Goal: Task Accomplishment & Management: Manage account settings

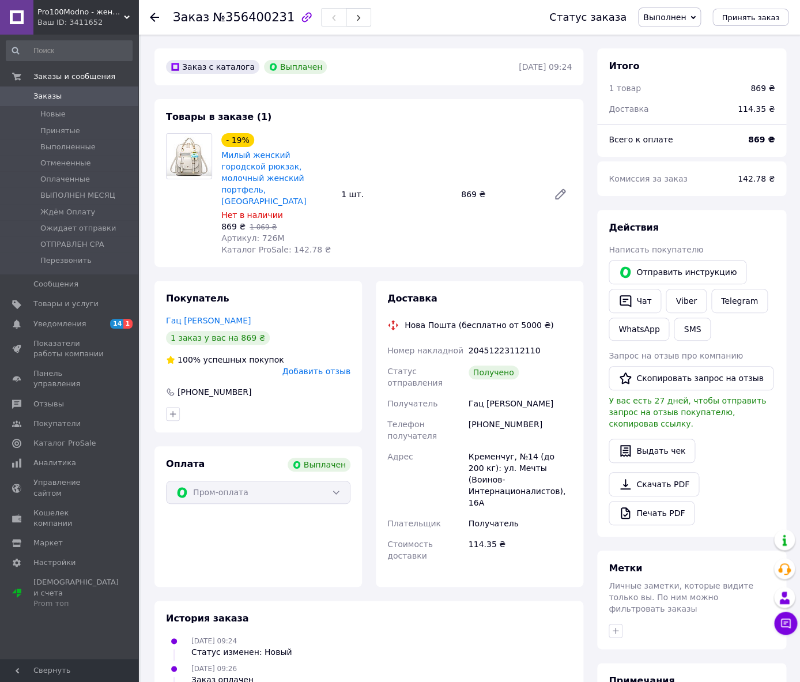
click at [78, 95] on span "Заказы" at bounding box center [69, 96] width 73 height 10
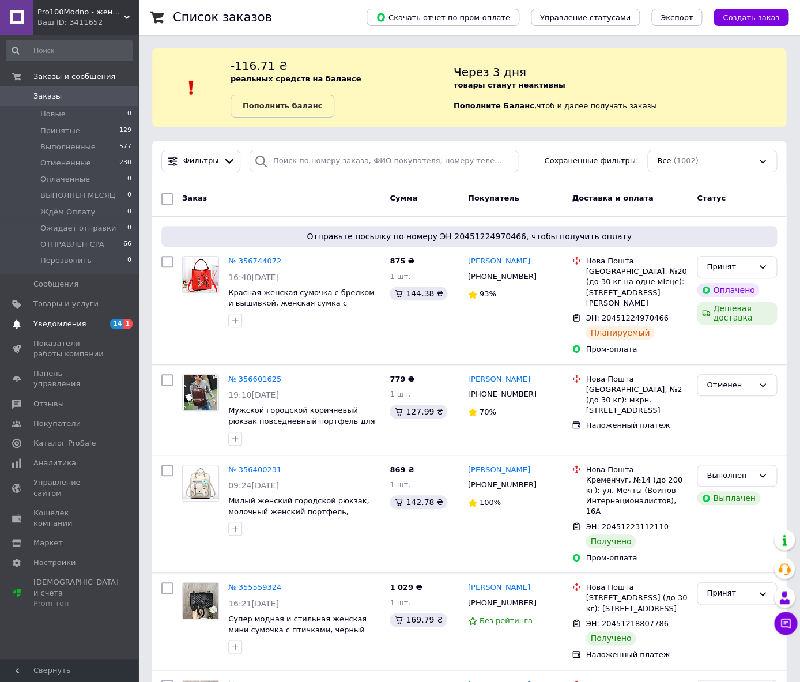
click at [63, 319] on link "Уведомления 14 1" at bounding box center [69, 324] width 138 height 20
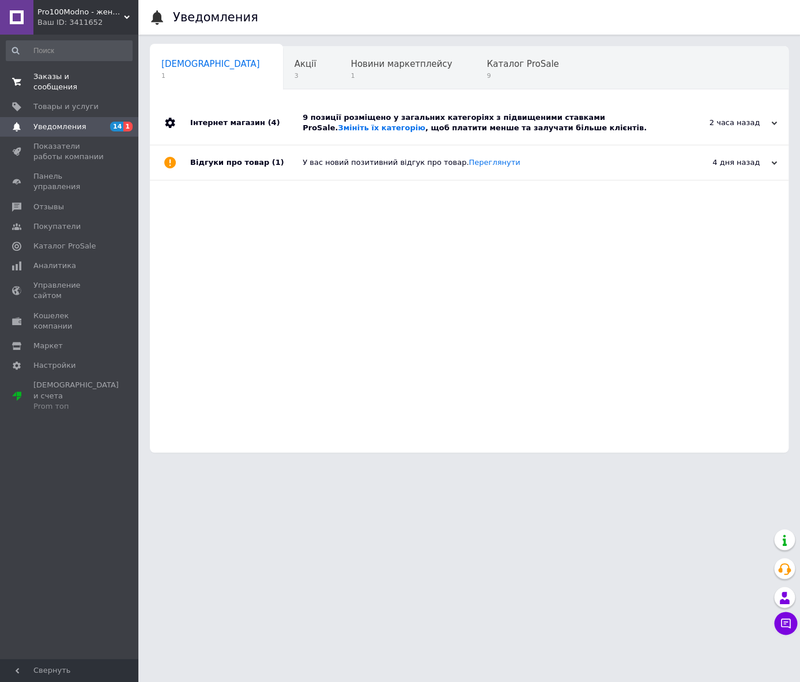
click at [51, 70] on link "Заказы и сообщения 0 0" at bounding box center [69, 82] width 138 height 30
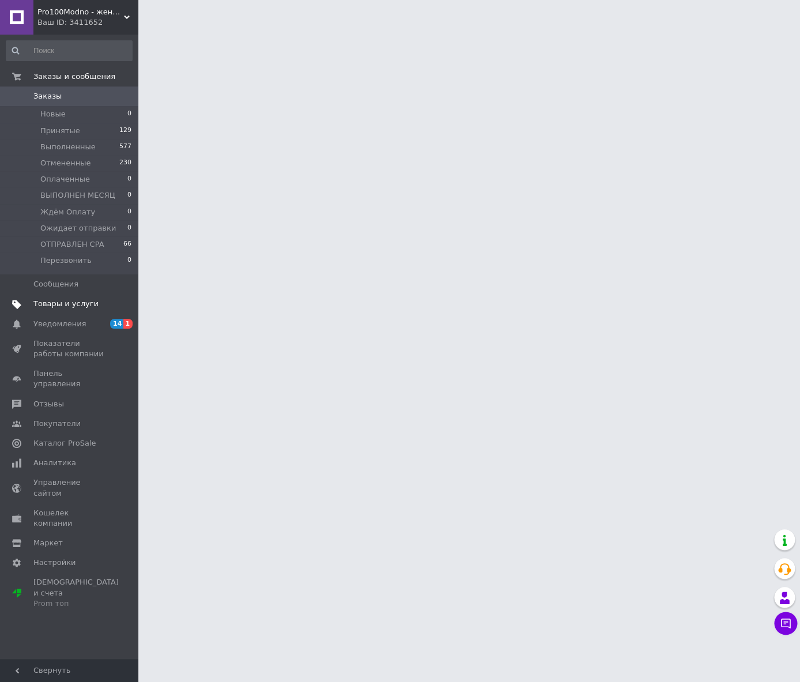
click at [42, 303] on span "Товары и услуги" at bounding box center [65, 303] width 65 height 10
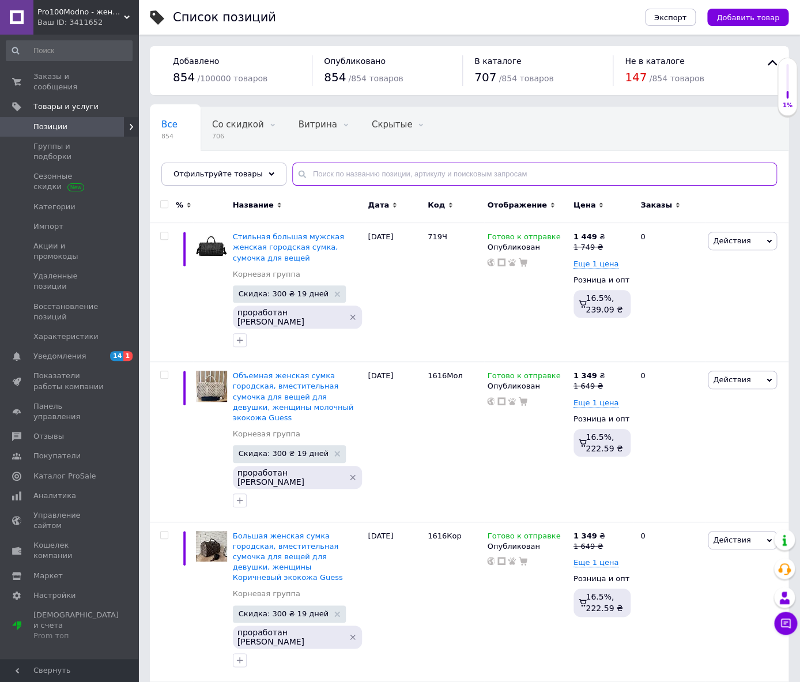
click at [329, 176] on input "text" at bounding box center [534, 173] width 485 height 23
type input "1254"
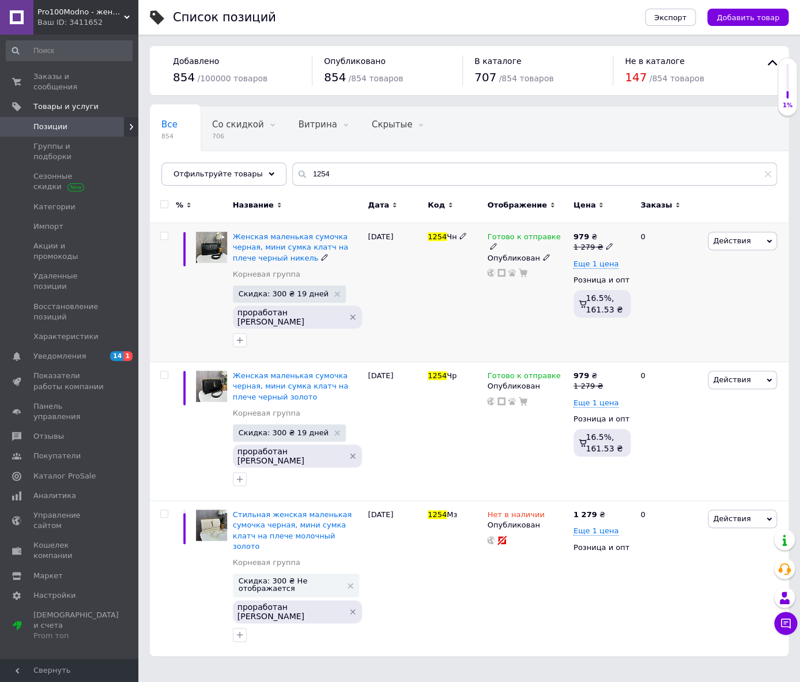
click at [497, 243] on icon at bounding box center [493, 246] width 7 height 7
click at [591, 260] on li "Нет в наличии" at bounding box center [626, 261] width 109 height 16
click at [505, 588] on html "Pro100Modno - женские и мужские аксессуары Ваш ID: 3411652 Сайт Pro100Modno - ж…" at bounding box center [400, 333] width 800 height 667
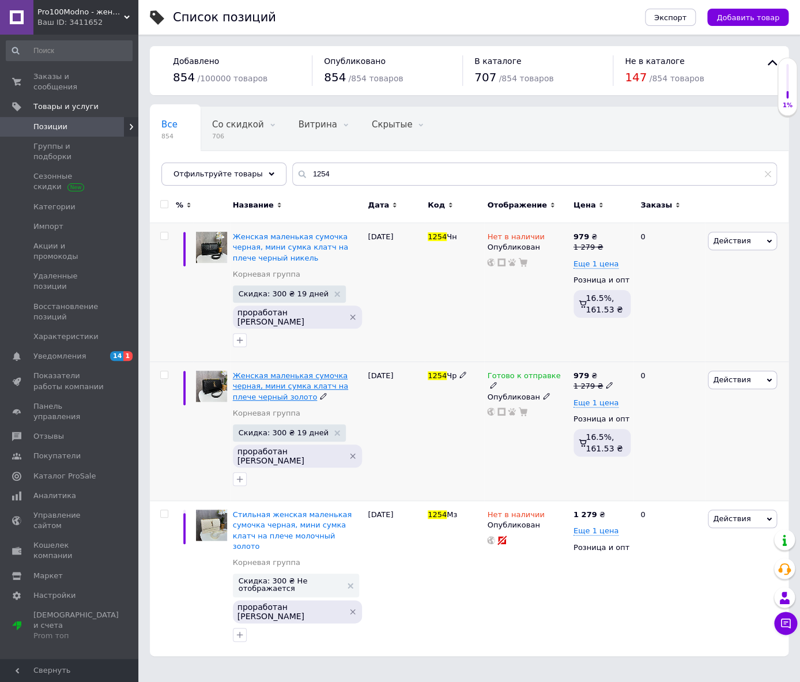
click at [287, 371] on span "Женская маленькая сумочка черная, мини сумка клатч на плече черный золото" at bounding box center [290, 385] width 115 height 29
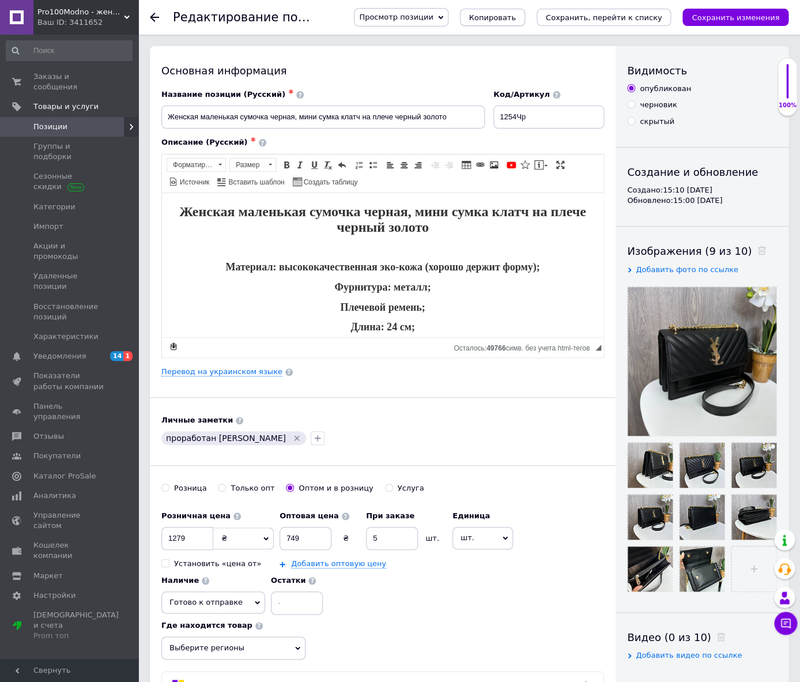
click at [516, 17] on span "Копировать" at bounding box center [492, 17] width 47 height 9
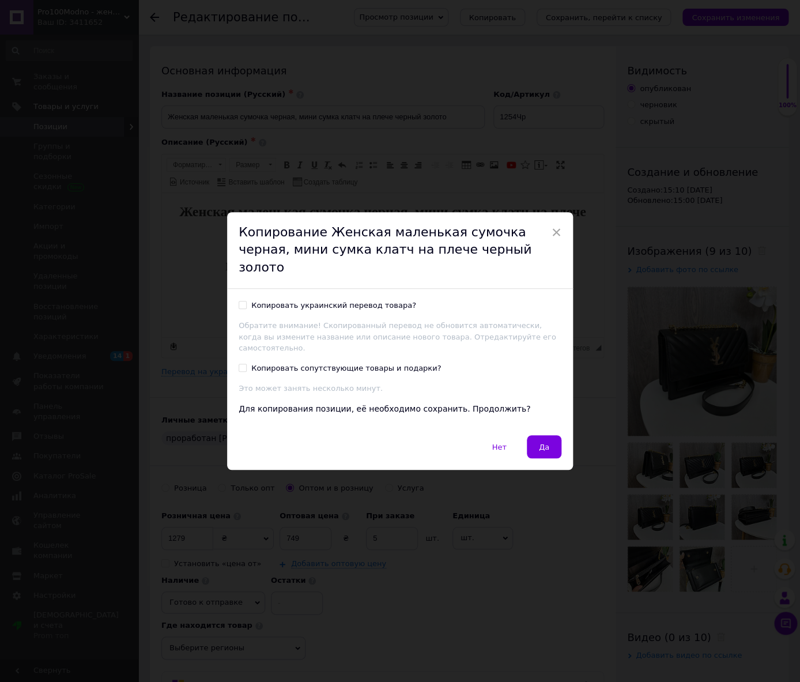
click at [329, 300] on div "Копировать украинский перевод товара?" at bounding box center [333, 305] width 165 height 10
click at [246, 301] on input "Копировать украинский перевод товара?" at bounding box center [242, 304] width 7 height 7
checkbox input "true"
click at [541, 442] on span "Да" at bounding box center [544, 446] width 10 height 9
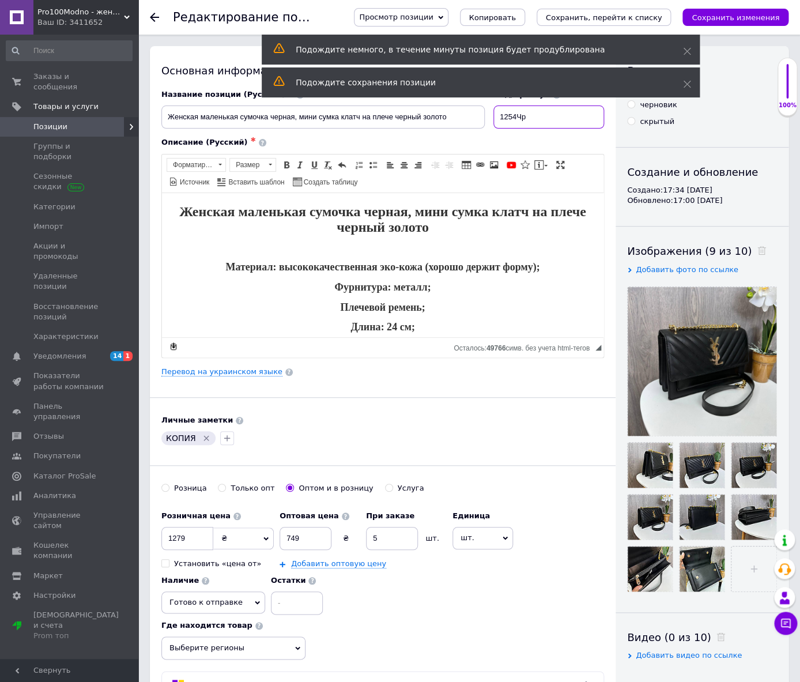
drag, startPoint x: 533, startPoint y: 120, endPoint x: 552, endPoint y: 118, distance: 19.2
click at [544, 119] on input "1254Чp" at bounding box center [548, 116] width 111 height 23
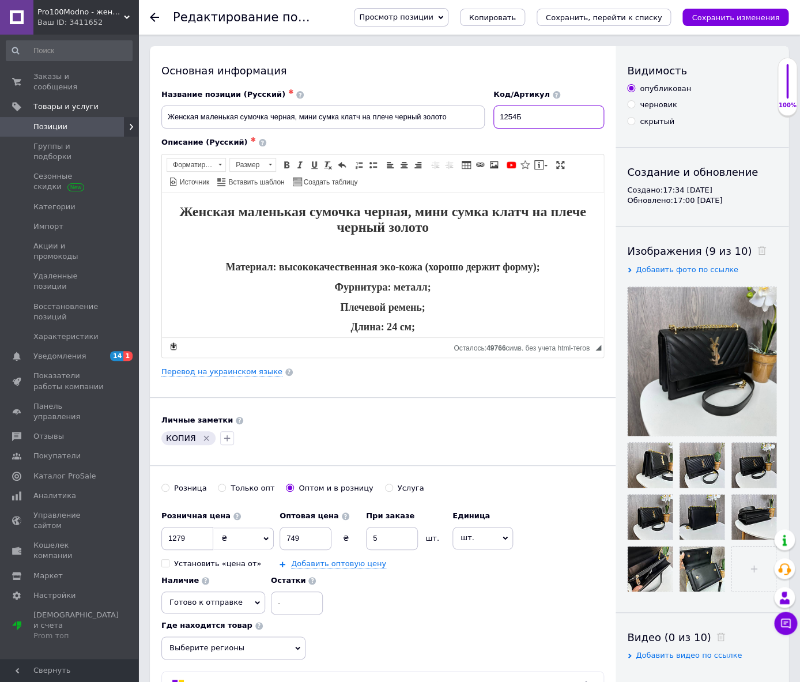
type input "1254Б"
click at [202, 441] on icon "Удалить метку" at bounding box center [206, 437] width 9 height 9
click at [170, 442] on icon "button" at bounding box center [168, 437] width 9 height 9
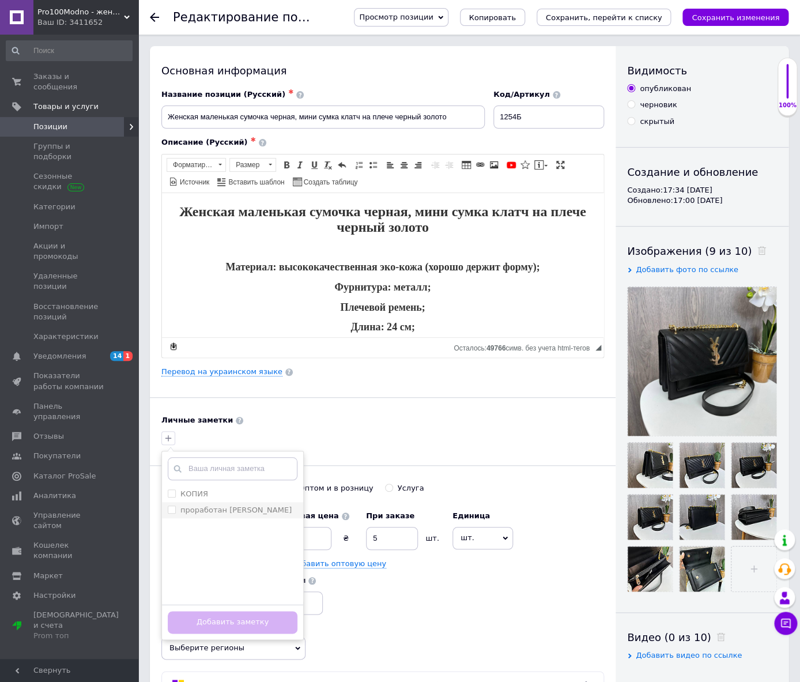
click at [192, 510] on label "проработан [PERSON_NAME]" at bounding box center [235, 509] width 111 height 9
checkbox input "true"
click at [212, 621] on button "Добавить заметку" at bounding box center [233, 622] width 130 height 22
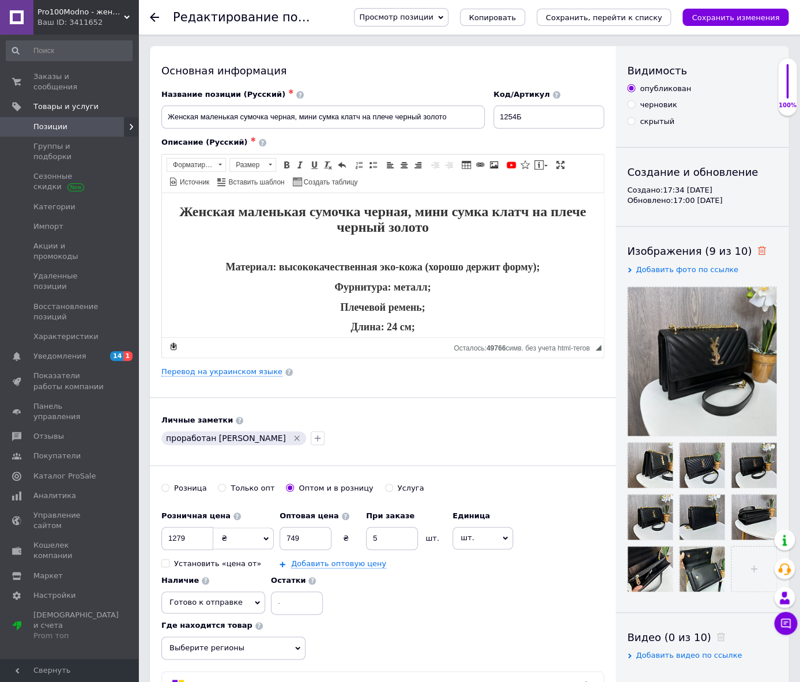
click at [757, 248] on use at bounding box center [761, 250] width 9 height 9
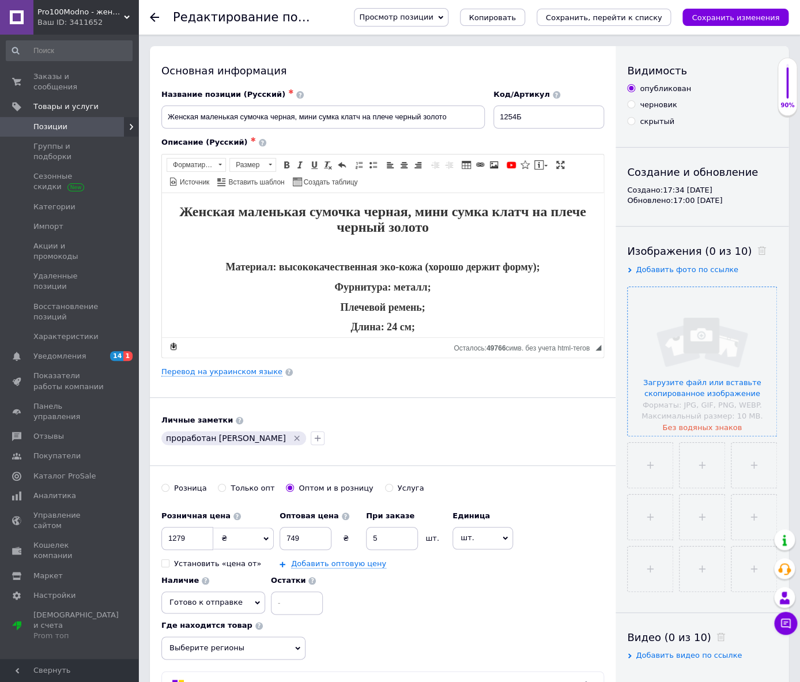
click at [708, 369] on input "file" at bounding box center [701, 361] width 149 height 149
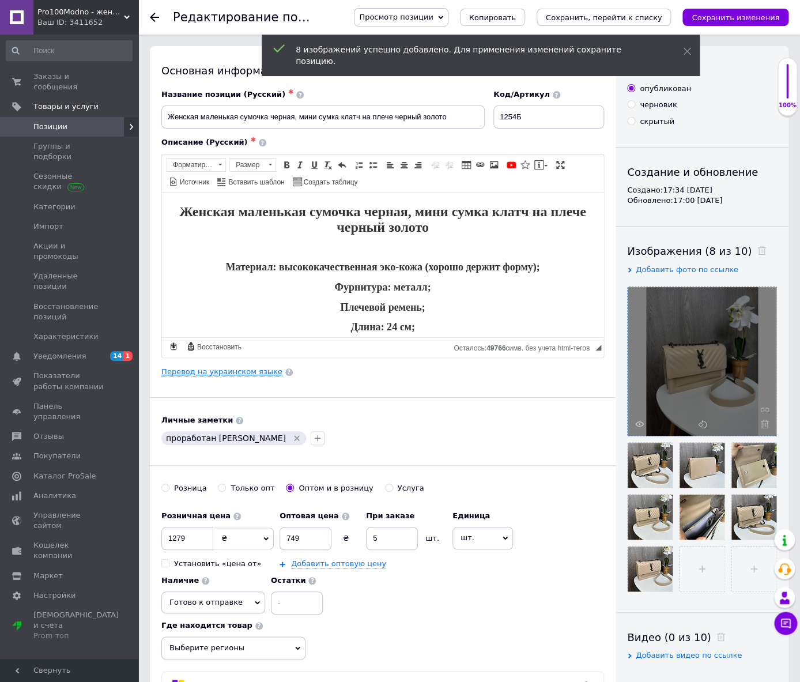
click at [229, 374] on link "Перевод на украинском языке" at bounding box center [221, 371] width 121 height 9
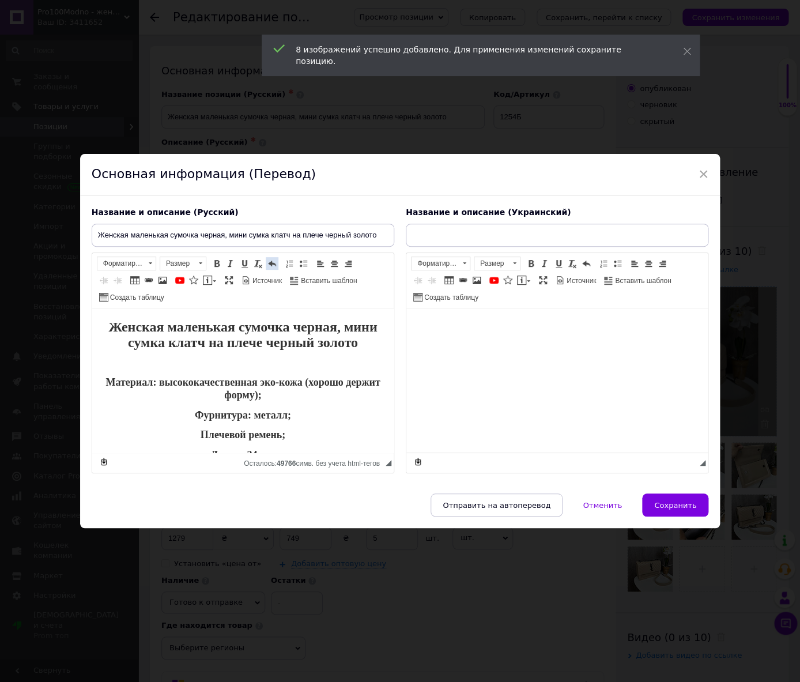
type input "ЖЖіноча маленька сумочка чорна, міні сумка клатч на плече чорний золото"
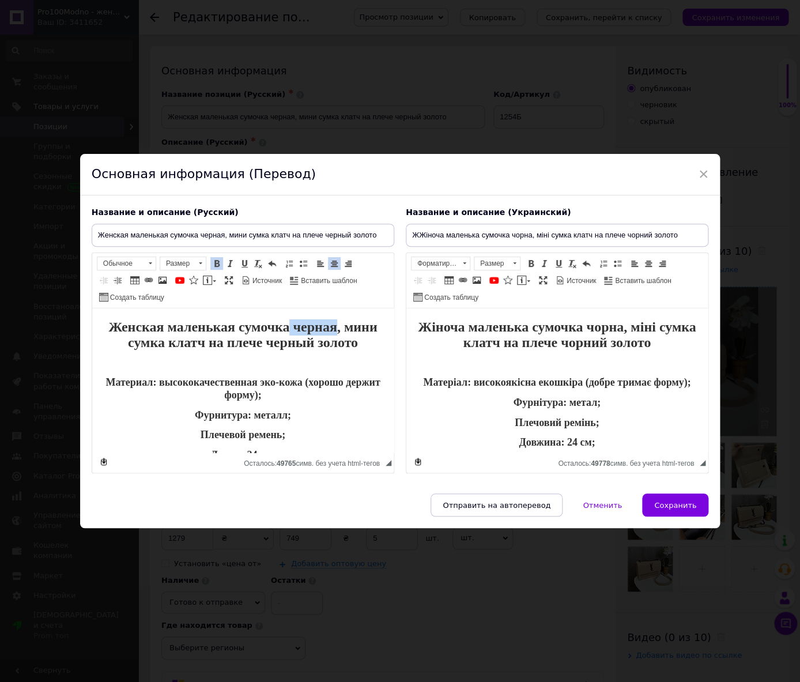
drag, startPoint x: 293, startPoint y: 327, endPoint x: 385, endPoint y: 326, distance: 92.2
click at [336, 324] on span "Женская маленькая сумочка черная, мини сумка клатч на плече черный золото" at bounding box center [242, 334] width 268 height 31
drag, startPoint x: 588, startPoint y: 327, endPoint x: 618, endPoint y: 327, distance: 30.0
click at [618, 327] on span "Жіноча маленька сумочка чорна, міні сумка клатч на плече чорний золото" at bounding box center [557, 334] width 278 height 31
click at [312, 346] on span "Женская маленькая сумочка бежевая, мини сумка клатч на плече черный золото" at bounding box center [242, 334] width 275 height 31
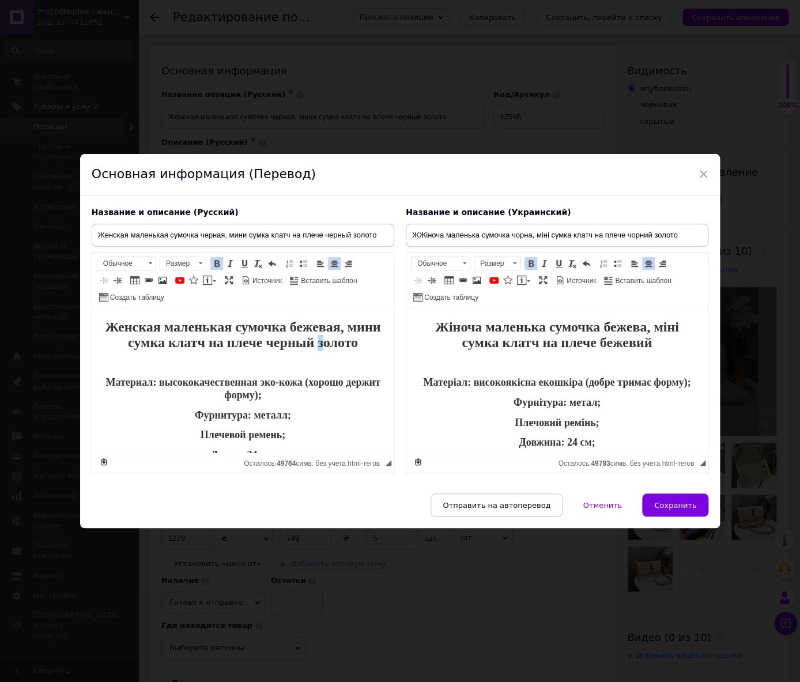
drag, startPoint x: 322, startPoint y: 346, endPoint x: 339, endPoint y: 345, distance: 16.7
click at [327, 346] on span "Женская маленькая сумочка бежевая, мини сумка клатч на плече черный золото" at bounding box center [242, 334] width 275 height 31
drag, startPoint x: 359, startPoint y: 342, endPoint x: 263, endPoint y: 350, distance: 96.5
click at [263, 350] on p "Женская маленькая сумочка бежевая, мини сумка клатч на плече черный золото" at bounding box center [242, 335] width 278 height 31
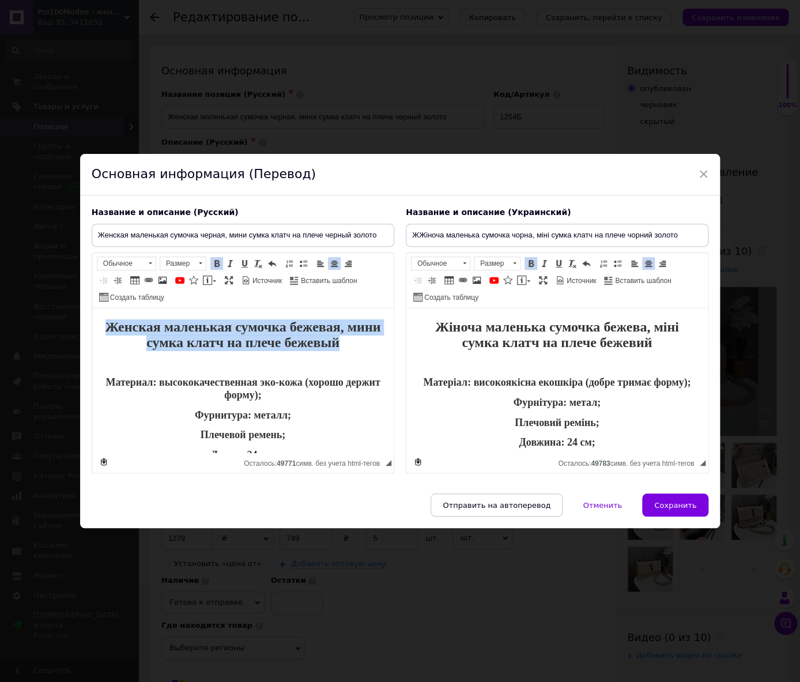
drag, startPoint x: 331, startPoint y: 345, endPoint x: -1, endPoint y: 305, distance: 334.8
click at [92, 308] on html "Женская маленькая сумочка бежевая, мини сумка клатч на плече бежевый Материал: …" at bounding box center [242, 380] width 301 height 144
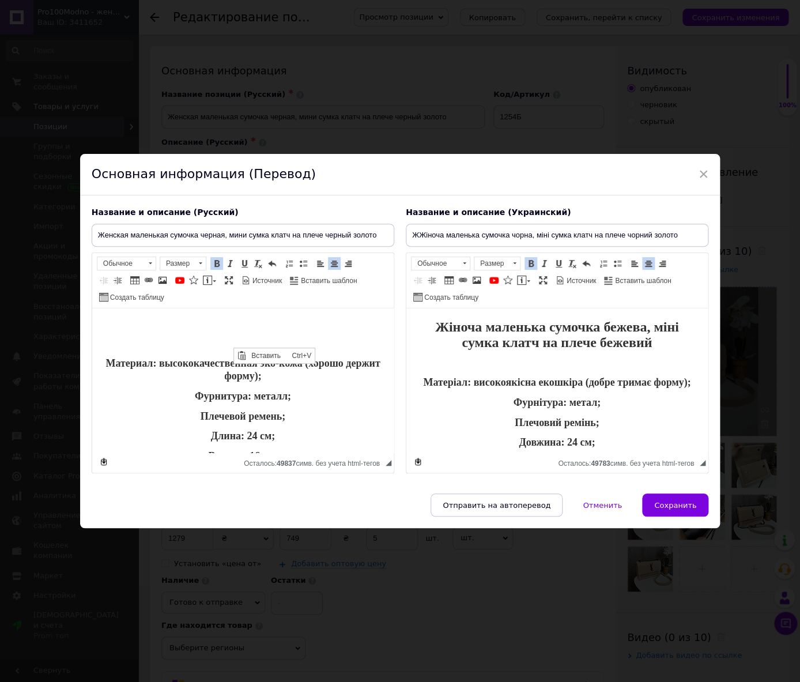
click at [199, 331] on p "Визуальный текстовый редактор, CAD4CF1A-9EF3-4350-92A8-1BFB818DA5DC" at bounding box center [242, 326] width 278 height 12
click at [129, 234] on input "Женская маленькая сумочка черная, мини сумка клатч на плече черный золото" at bounding box center [243, 235] width 302 height 23
click at [203, 321] on p "Визуальный текстовый редактор, CAD4CF1A-9EF3-4350-92A8-1BFB818DA5DC" at bounding box center [242, 326] width 278 height 12
click at [220, 330] on span "Вставить" at bounding box center [239, 330] width 40 height 14
click at [255, 320] on p "Визуальный текстовый редактор, CAD4CF1A-9EF3-4350-92A8-1BFB818DA5DC" at bounding box center [242, 326] width 278 height 12
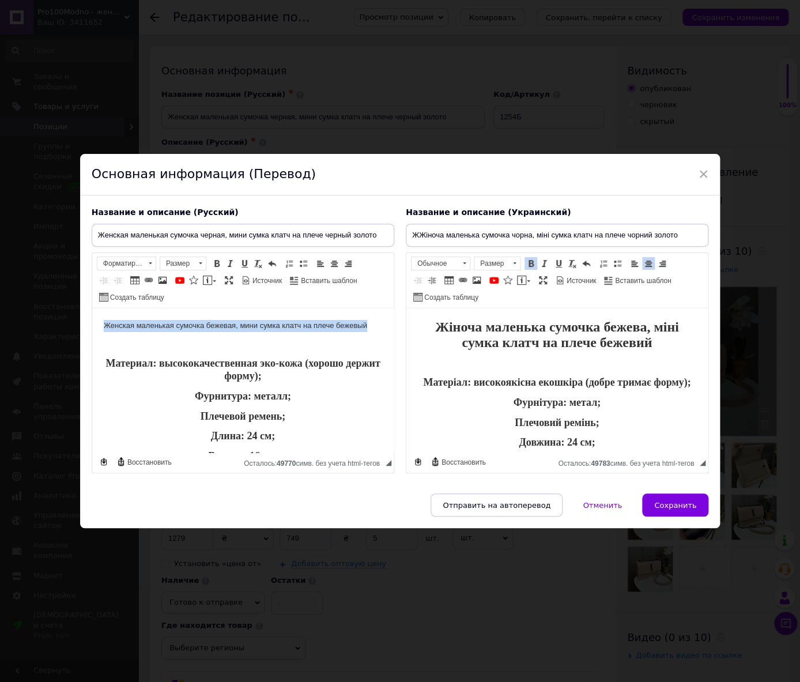
drag, startPoint x: 354, startPoint y: 324, endPoint x: -7, endPoint y: 307, distance: 361.1
click at [92, 308] on html "Женская маленькая сумочка бежевая, мини сумка клатч на плече бежевый Материал: …" at bounding box center [242, 380] width 301 height 144
copy body "Женская маленькая сумочка бежевая, мини сумка клатч на плече бежевый"
click at [285, 232] on input "Женская маленькая сумочка черная, мини сумка клатч на плече черный золото" at bounding box center [243, 235] width 302 height 23
paste input "бежевая, мини сумка клатч на плече бежевый"
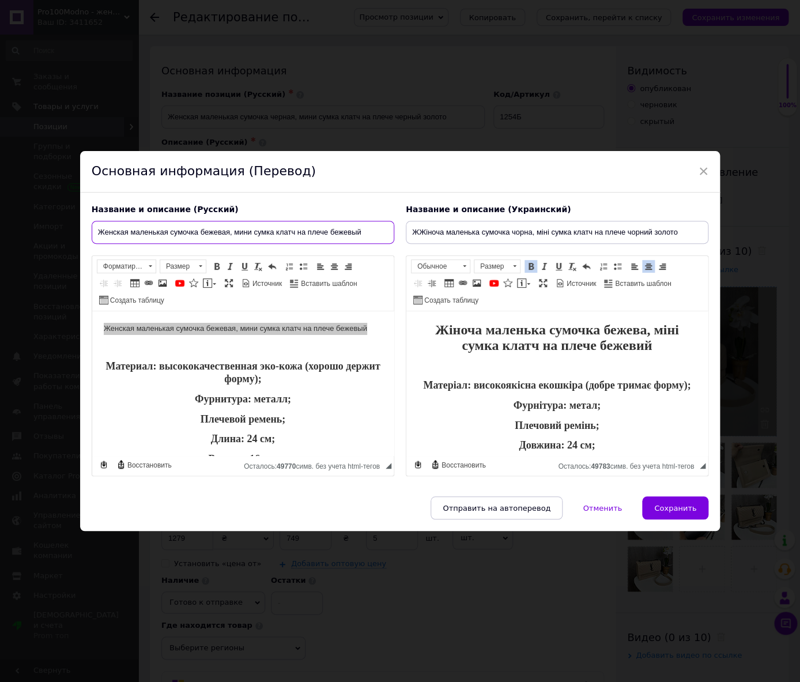
type input "Женская маленькая сумочка бежевая, мини сумка клатч на плече бежевый"
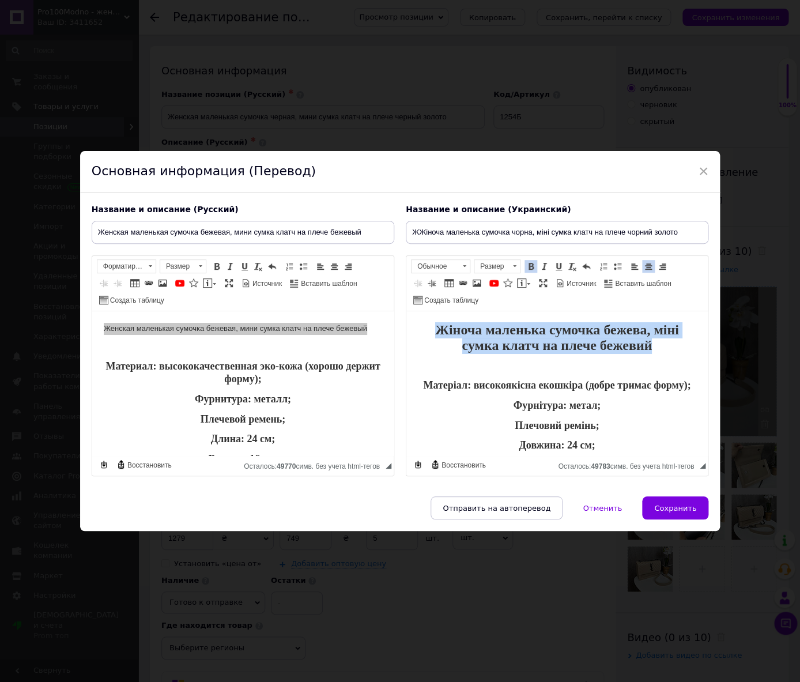
drag, startPoint x: 663, startPoint y: 345, endPoint x: 303, endPoint y: 283, distance: 365.2
click at [406, 311] on html "Жіноча маленька сумочка бежева, міні сумка клатч на плече бежевий Матеріал: вис…" at bounding box center [556, 383] width 301 height 144
copy span "Жіноча маленька сумочка бежева, міні сумка клатч на плече бежевий"
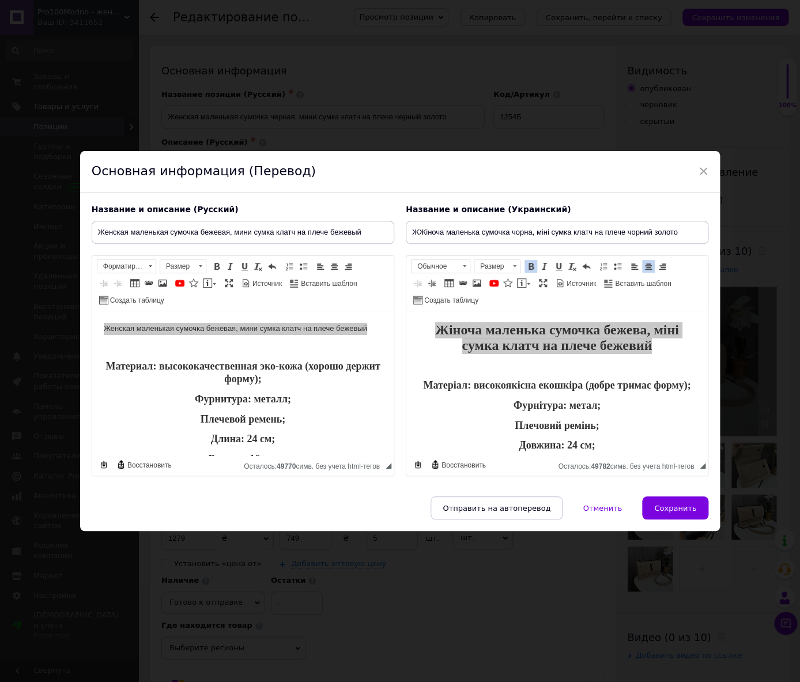
click at [493, 221] on div "Название и описание (Украинский) ЖЖіноча маленька сумочка чорна, міні сумка кла…" at bounding box center [557, 340] width 314 height 284
click at [496, 230] on input "ЖЖіноча маленька сумочка чорна, міні сумка клатч на плече чорний золото" at bounding box center [557, 232] width 302 height 23
paste input "іноча маленька сумочка бежева, міні сумка клатч на плече бежевий"
type input "Жіноча маленька сумочка бежева, міні сумка клатч на плече бежевий"
click at [172, 332] on body "Женская маленькая сумочка бежевая, мини сумка клатч на плече бежевый Материал: …" at bounding box center [242, 405] width 278 height 164
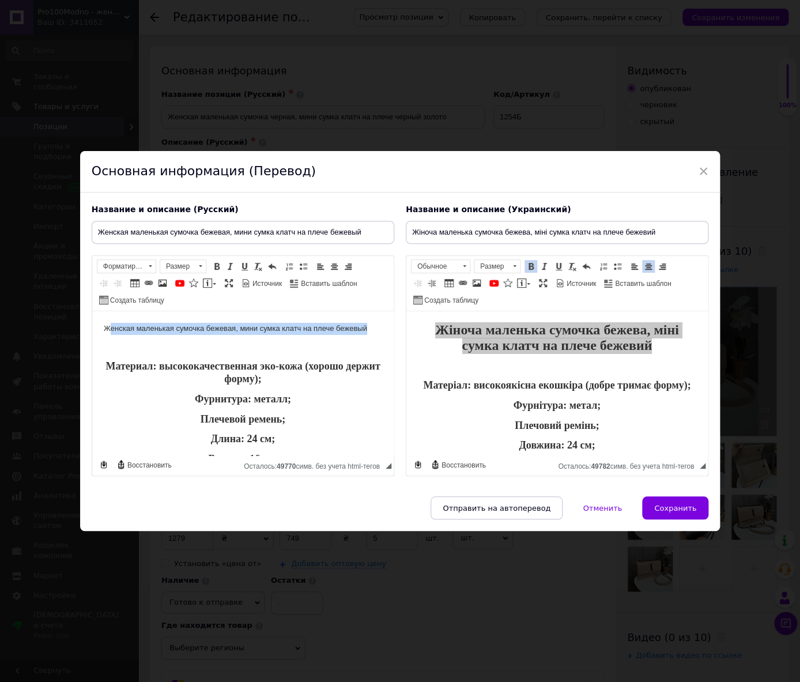
drag, startPoint x: 373, startPoint y: 330, endPoint x: 41, endPoint y: 328, distance: 331.9
click at [92, 328] on html "Женская маленькая сумочка бежевая, мини сумка клатч на плече бежевый Материал: …" at bounding box center [242, 383] width 301 height 144
click at [195, 265] on link "Размер" at bounding box center [183, 266] width 47 height 14
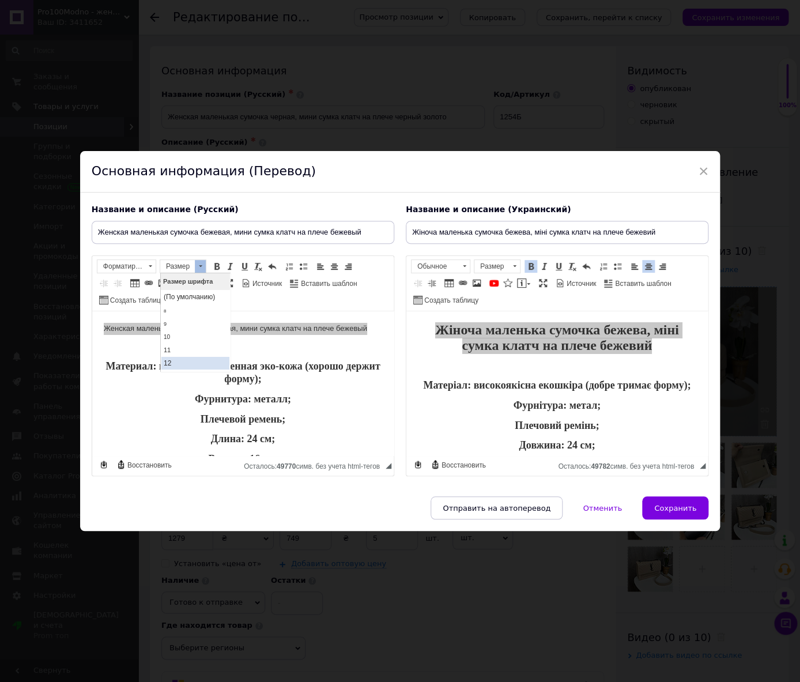
click at [191, 361] on link "12" at bounding box center [195, 363] width 68 height 13
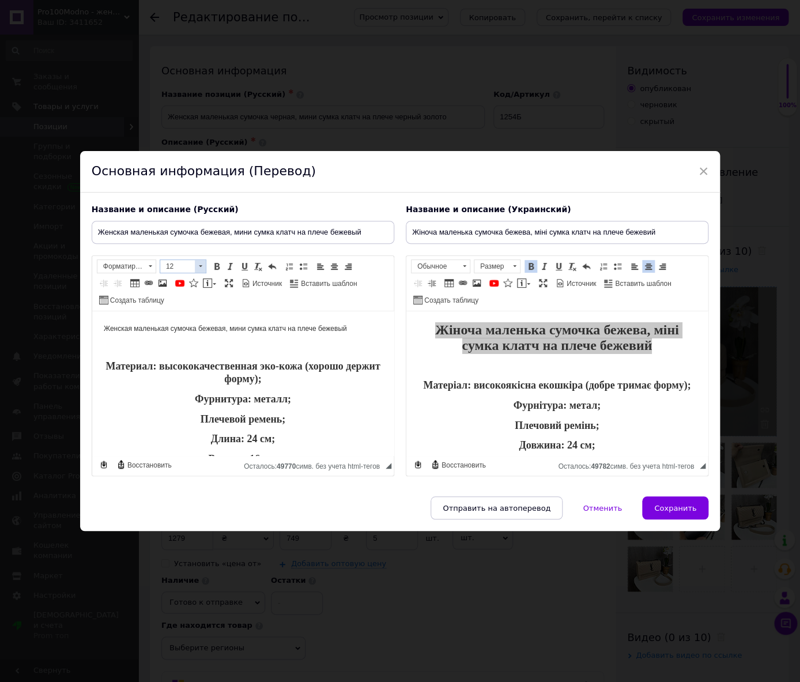
click at [199, 267] on span at bounding box center [200, 266] width 11 height 13
click at [180, 313] on link "20" at bounding box center [195, 305] width 68 height 18
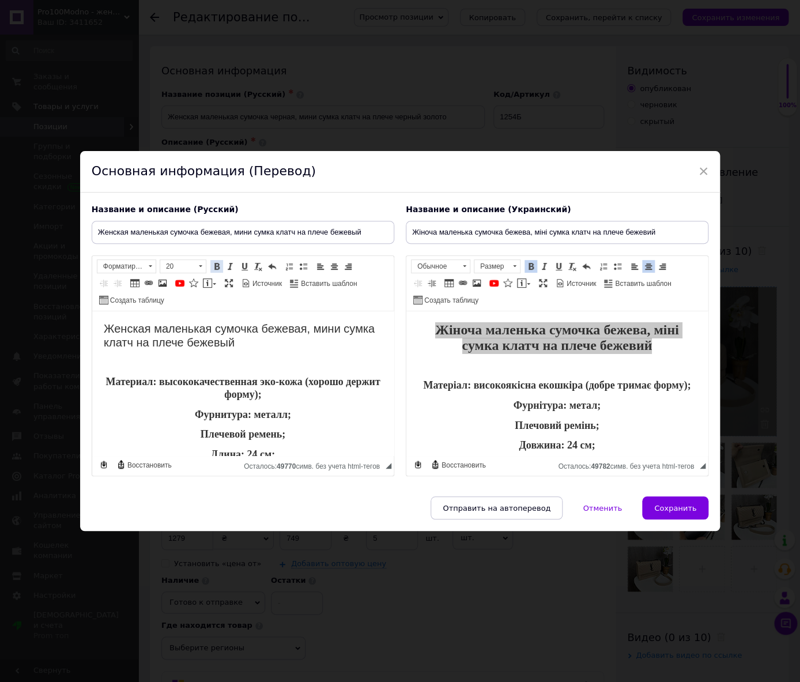
click at [215, 267] on span at bounding box center [216, 266] width 9 height 9
click at [334, 268] on span at bounding box center [334, 266] width 9 height 9
click at [308, 365] on p "Визуальный текстовый редактор, CAD4CF1A-9EF3-4350-92A8-1BFB818DA5DC" at bounding box center [242, 364] width 278 height 13
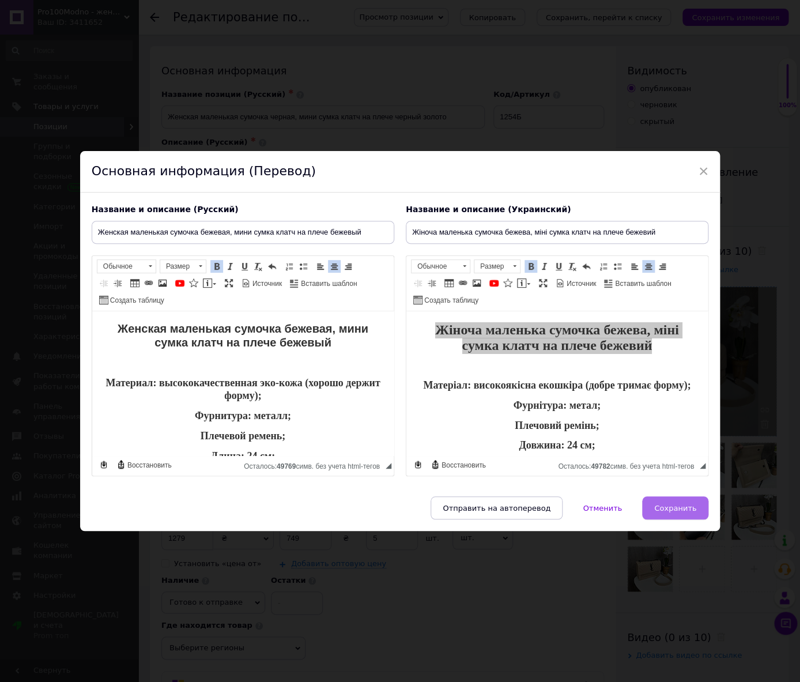
click at [678, 505] on span "Сохранить" at bounding box center [675, 508] width 42 height 9
type input "Женская маленькая сумочка бежевая, мини сумка клатч на плече бежевый"
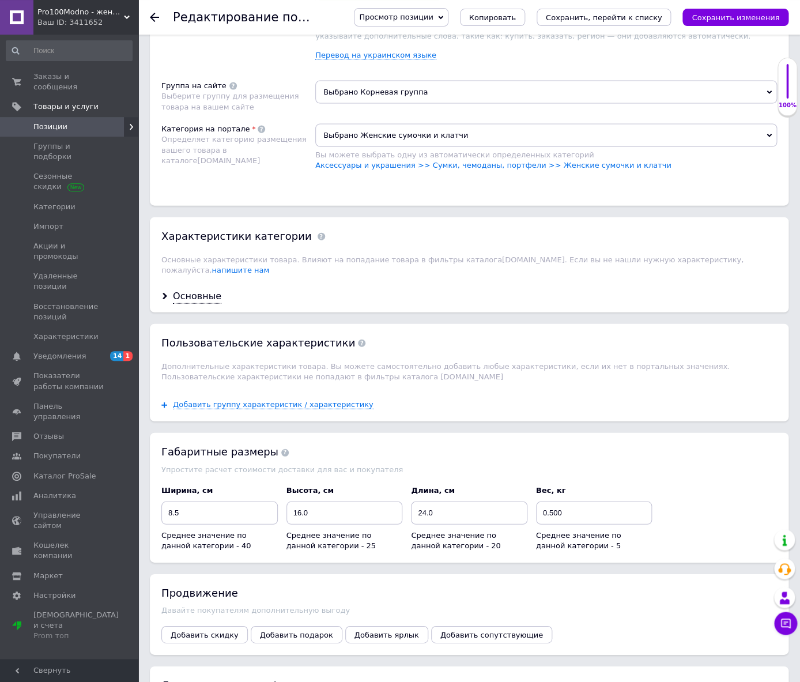
scroll to position [968, 0]
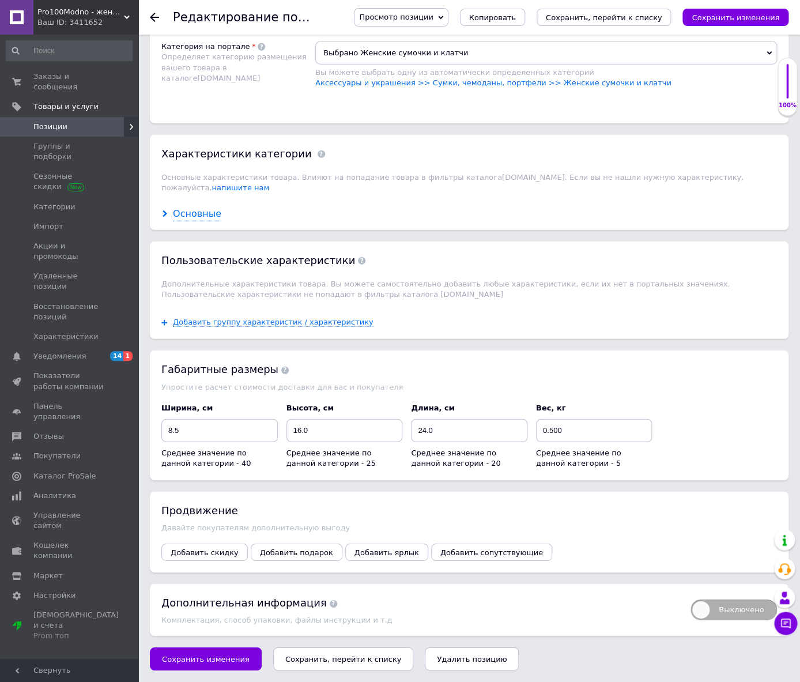
click at [195, 221] on div "Основные" at bounding box center [197, 213] width 48 height 13
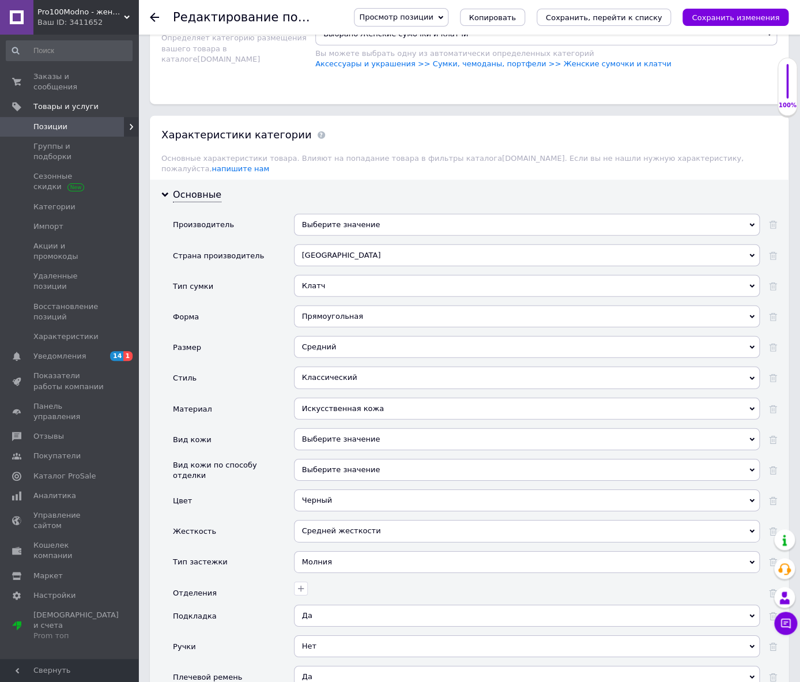
click at [334, 511] on div "Черный" at bounding box center [527, 500] width 466 height 22
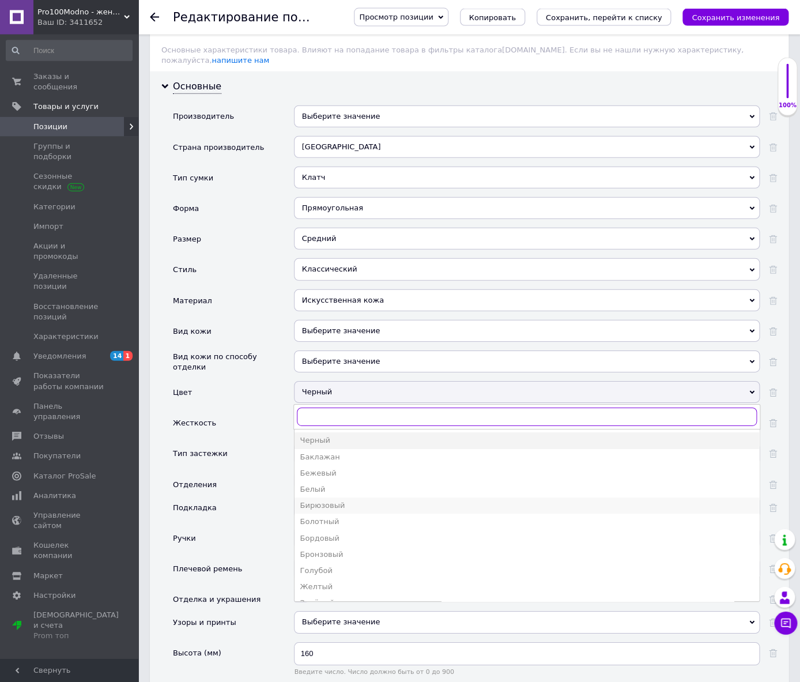
scroll to position [1089, 0]
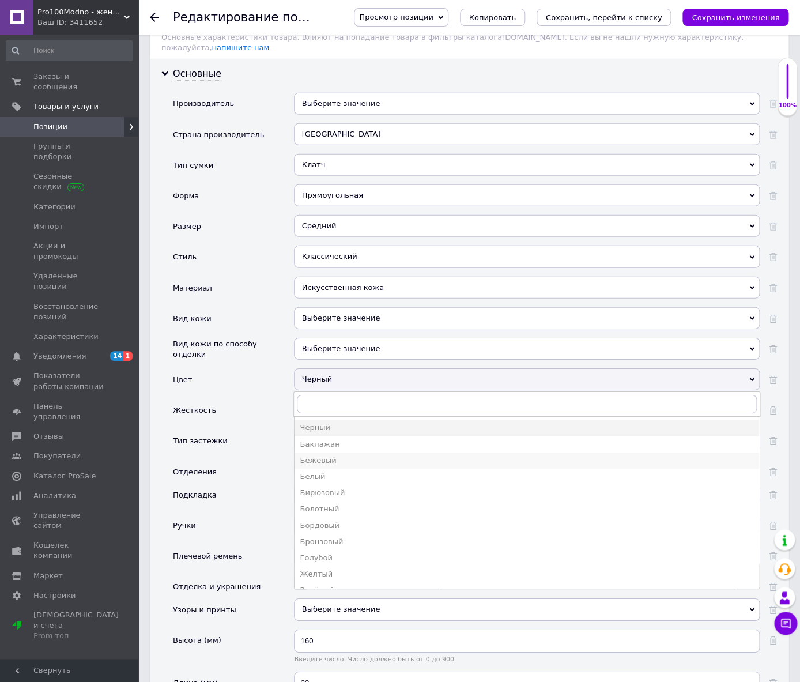
click at [324, 466] on div "Бежевый" at bounding box center [526, 460] width 453 height 10
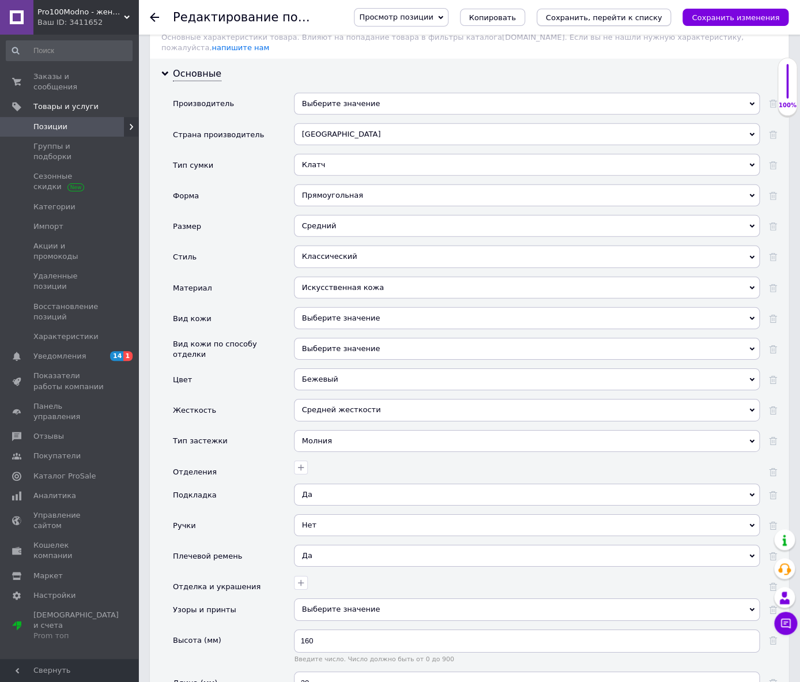
click at [623, 20] on icon "Сохранить, перейти к списку" at bounding box center [604, 17] width 116 height 9
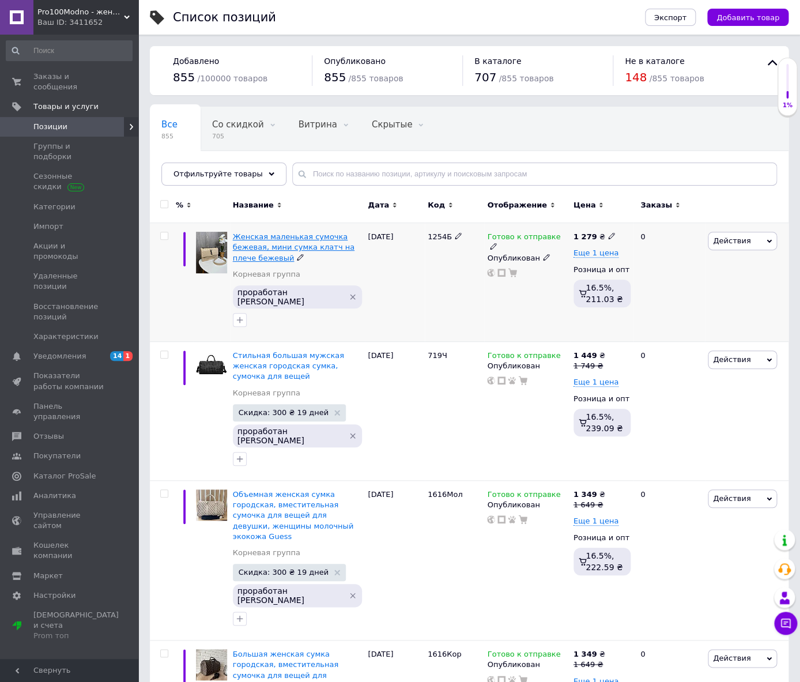
click at [297, 247] on span "Женская маленькая сумочка бежевая, мини сумка клатч на плече бежевый" at bounding box center [294, 246] width 122 height 29
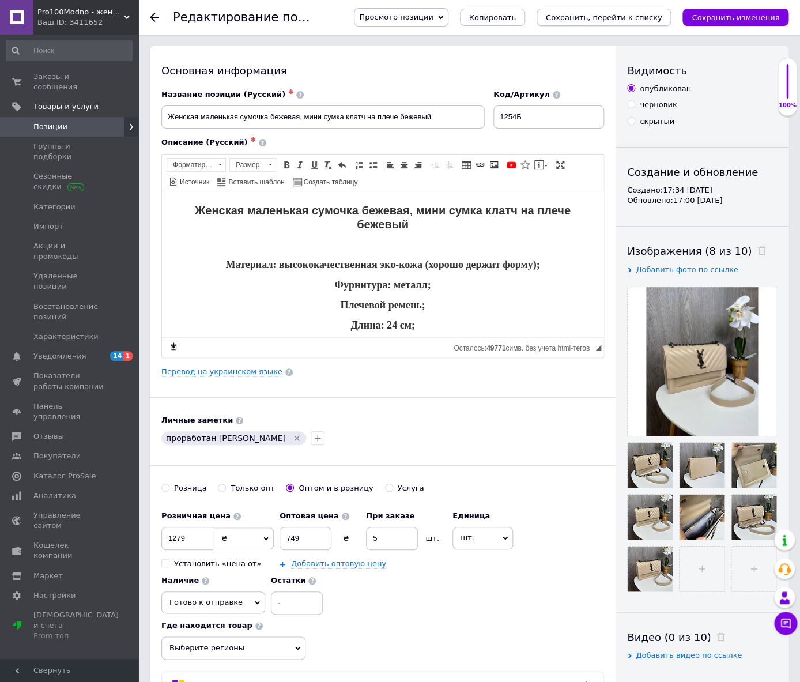
click at [622, 14] on icon "Сохранить, перейти к списку" at bounding box center [604, 17] width 116 height 9
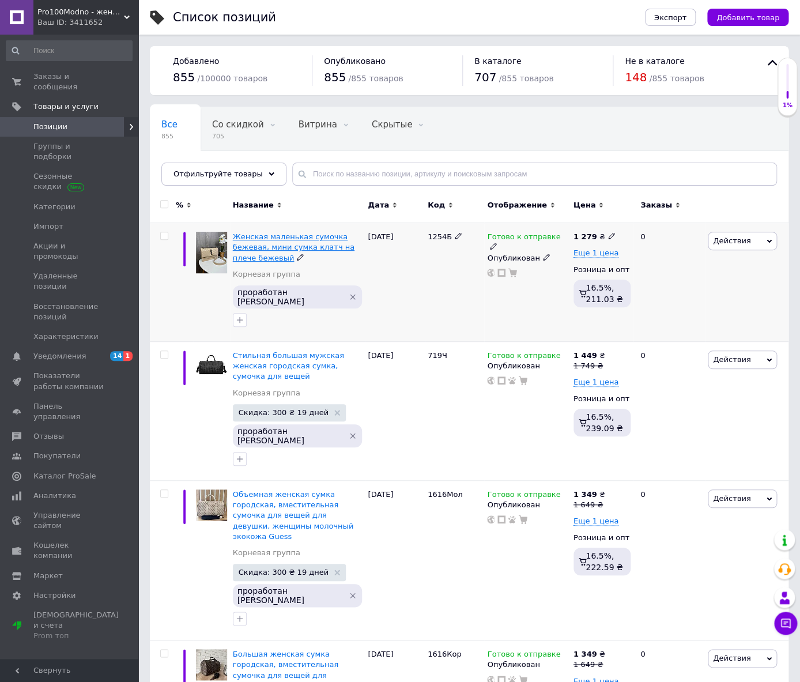
click at [253, 240] on span "Женская маленькая сумочка бежевая, мини сумка клатч на плече бежевый" at bounding box center [294, 246] width 122 height 29
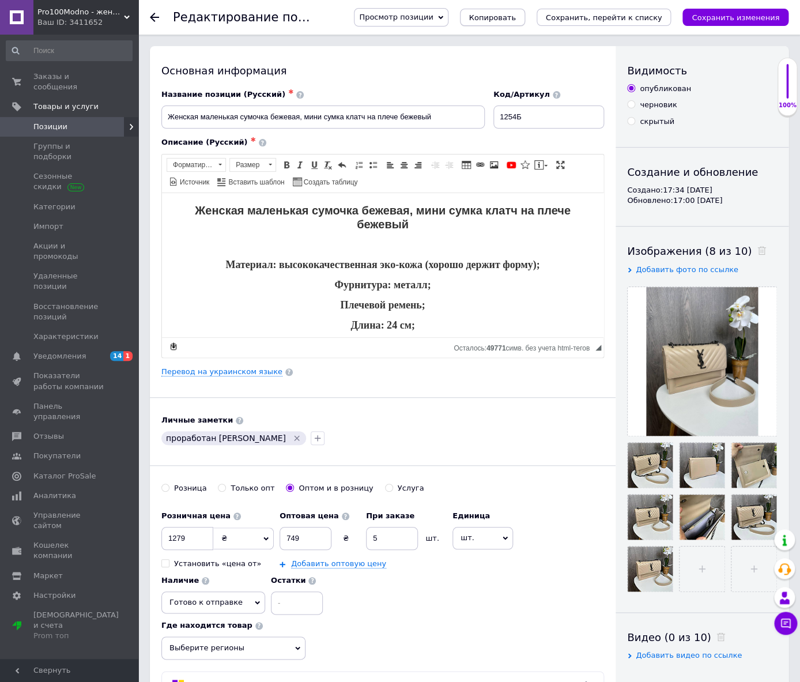
click at [516, 20] on span "Копировать" at bounding box center [492, 17] width 47 height 9
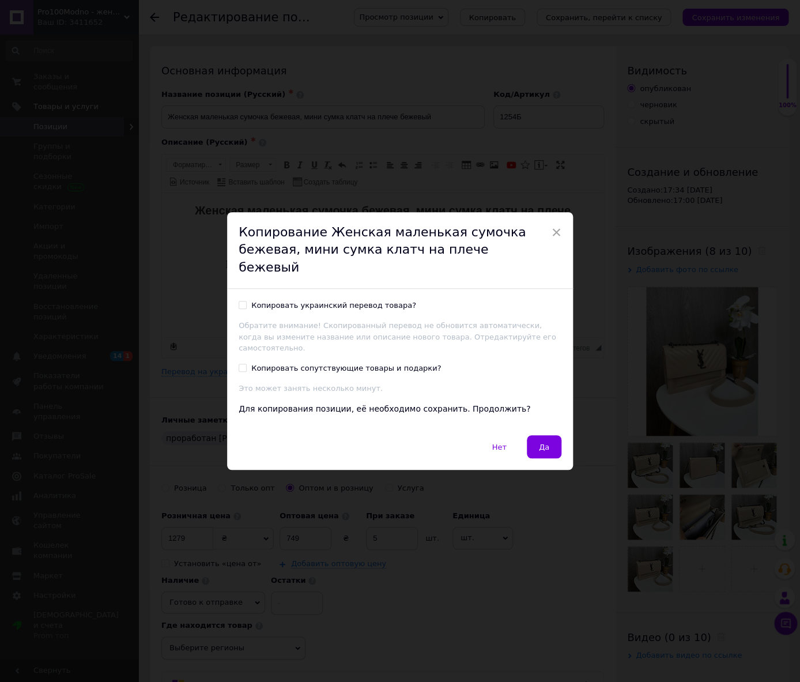
click at [331, 303] on div "Копировать украинский перевод товара?" at bounding box center [333, 305] width 165 height 10
click at [246, 303] on input "Копировать украинский перевод товара?" at bounding box center [242, 304] width 7 height 7
checkbox input "true"
click at [543, 442] on span "Да" at bounding box center [544, 446] width 10 height 9
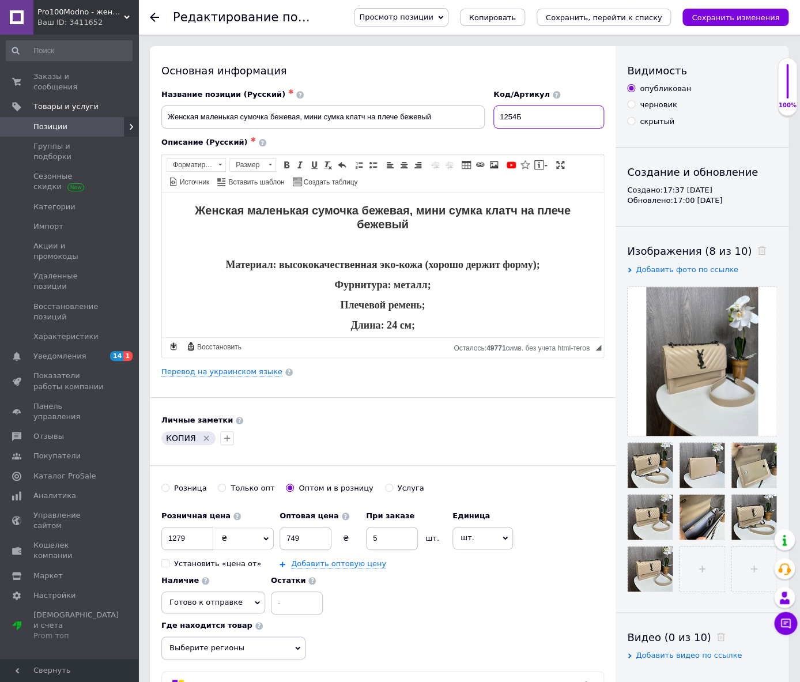
click at [538, 117] on input "1254Б" at bounding box center [548, 116] width 111 height 23
type input "1254П"
click at [202, 440] on icon "Удалить метку" at bounding box center [206, 437] width 9 height 9
click at [169, 441] on icon "button" at bounding box center [168, 437] width 9 height 9
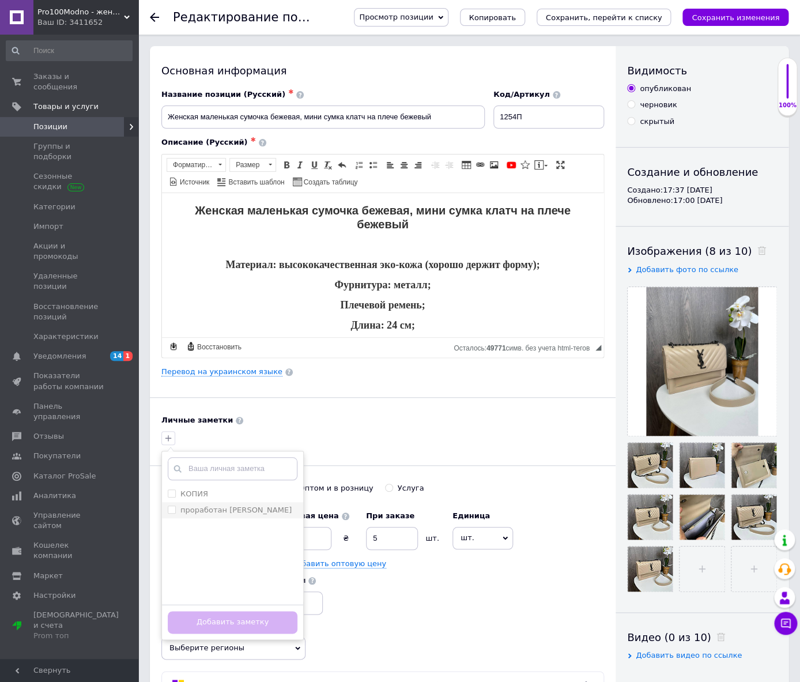
click at [196, 514] on label "проработан [PERSON_NAME]" at bounding box center [235, 509] width 111 height 9
checkbox input "true"
click at [218, 619] on button "Добавить заметку" at bounding box center [233, 622] width 130 height 22
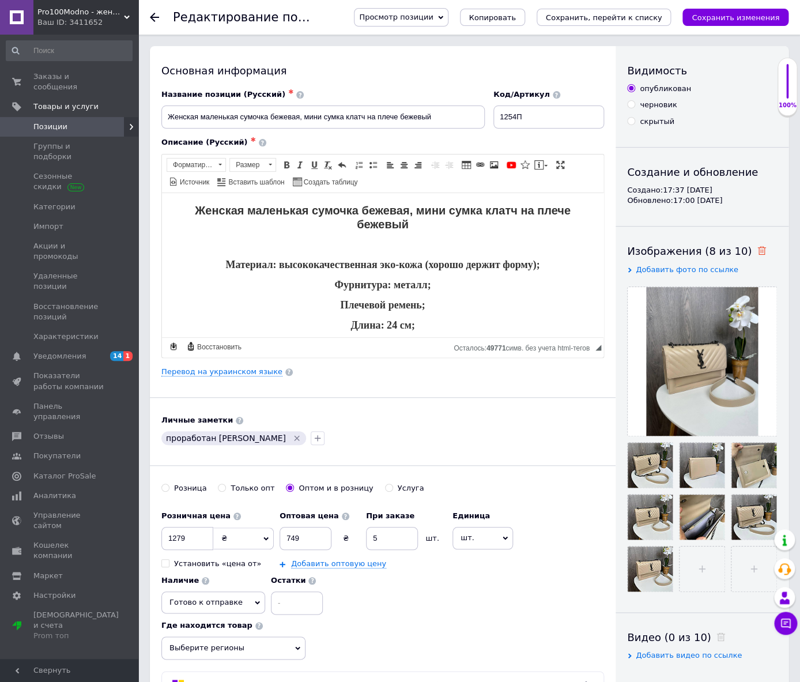
click at [757, 251] on use at bounding box center [761, 250] width 9 height 9
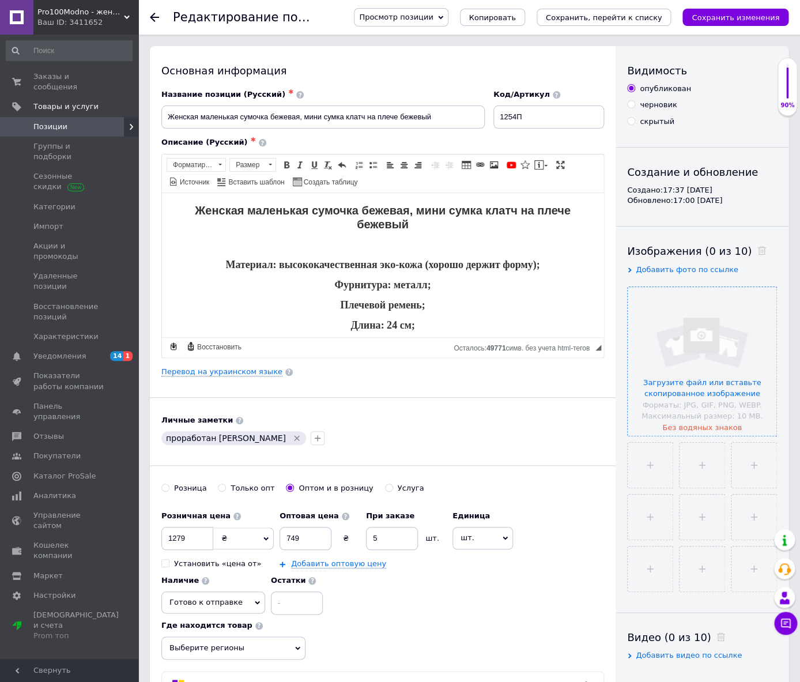
click at [703, 352] on input "file" at bounding box center [701, 361] width 149 height 149
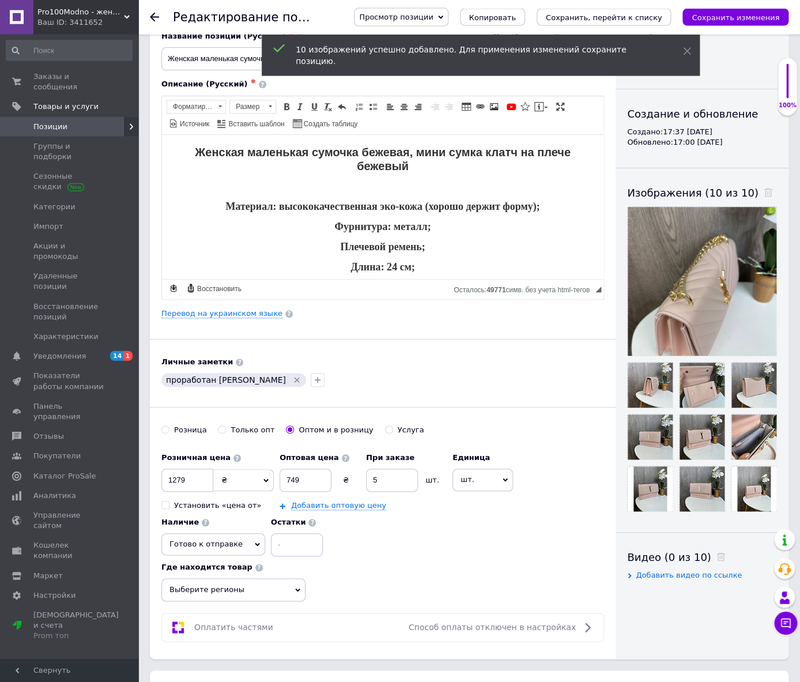
scroll to position [60, 0]
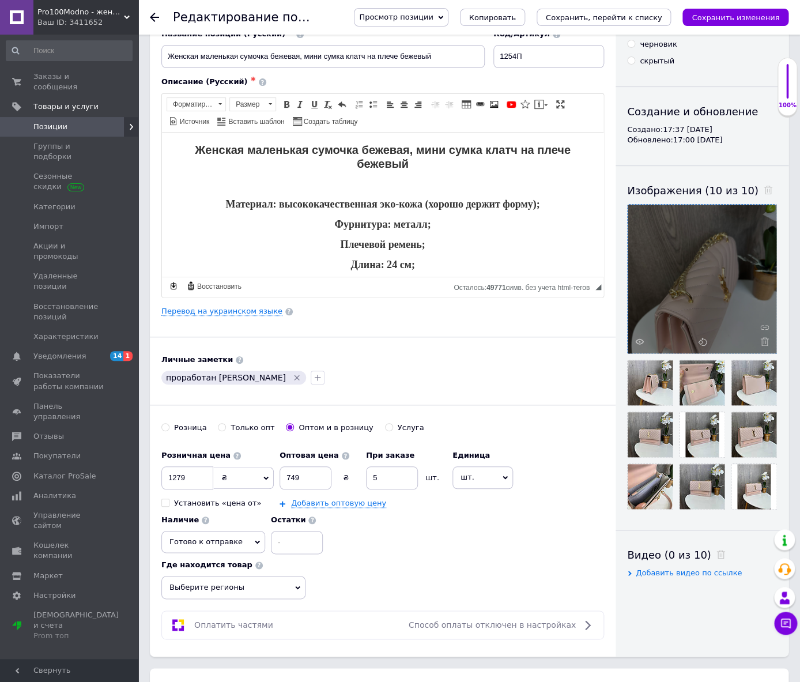
drag, startPoint x: 676, startPoint y: 365, endPoint x: 676, endPoint y: 334, distance: 31.7
click at [676, 349] on div at bounding box center [702, 356] width 150 height 305
drag, startPoint x: 676, startPoint y: 334, endPoint x: 686, endPoint y: 284, distance: 50.5
click at [683, 296] on div at bounding box center [701, 279] width 149 height 149
drag, startPoint x: 686, startPoint y: 284, endPoint x: 691, endPoint y: 275, distance: 9.8
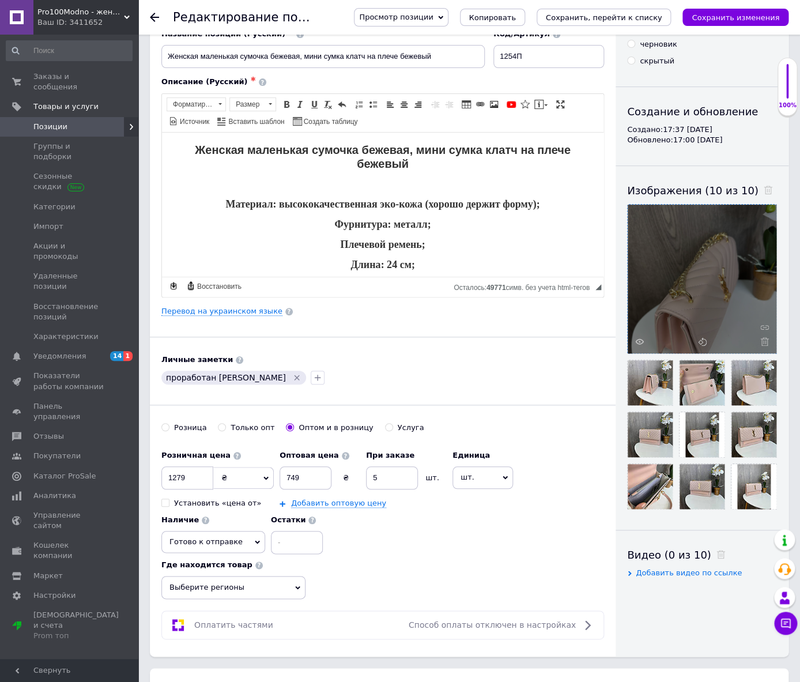
click at [690, 275] on div at bounding box center [701, 279] width 149 height 149
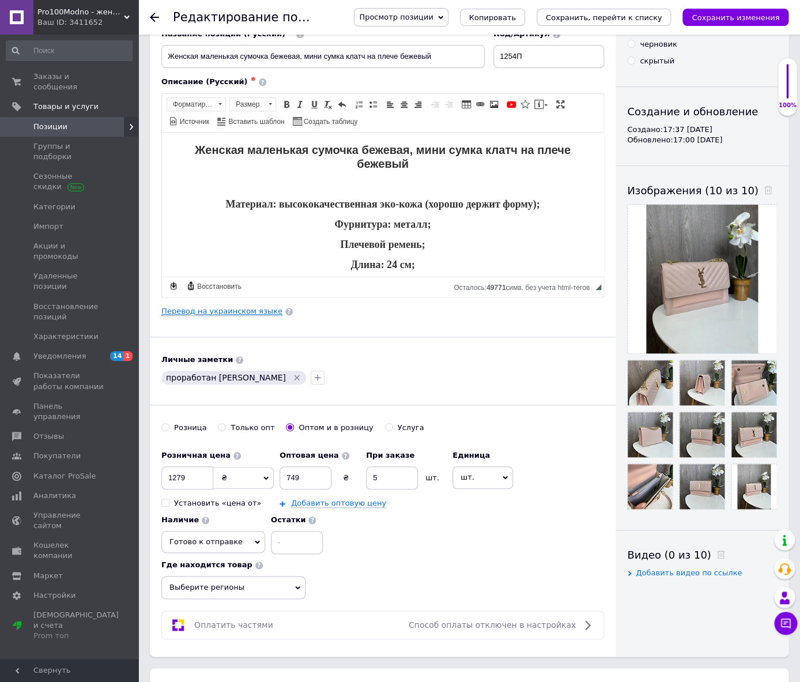
click at [216, 316] on link "Перевод на украинском языке" at bounding box center [221, 310] width 121 height 9
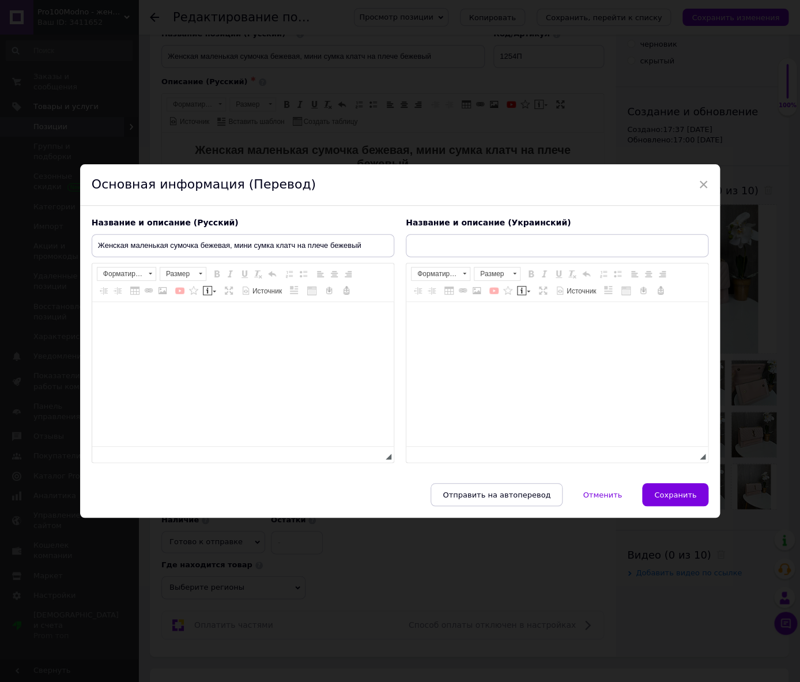
scroll to position [0, 0]
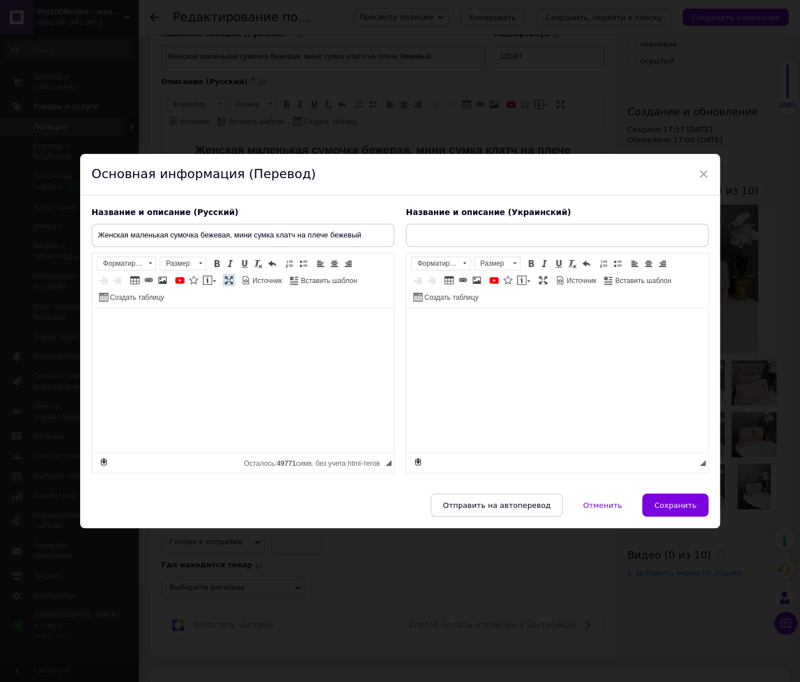
type input "Жіноча маленька сумочка бежева, міні сумка клатч на плече бежевий"
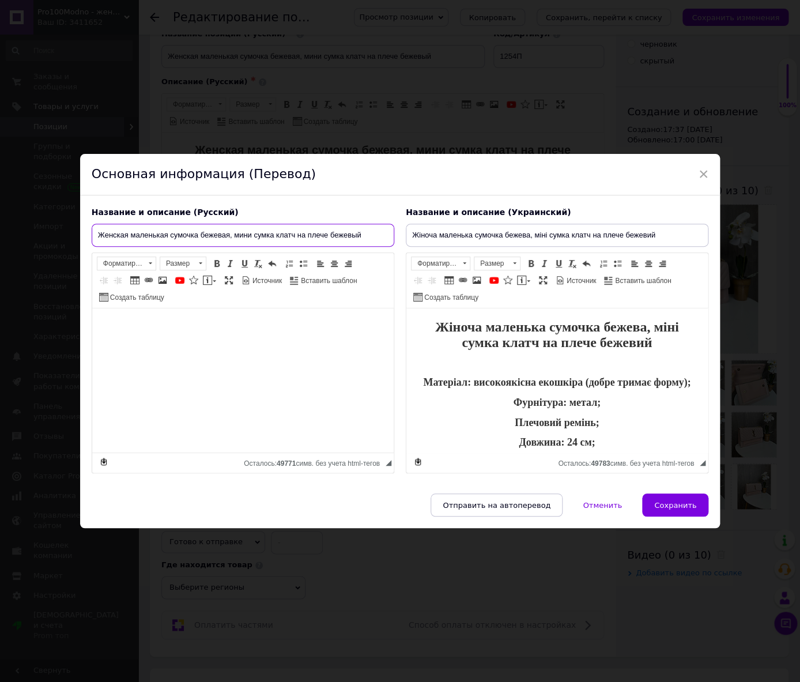
drag, startPoint x: 204, startPoint y: 236, endPoint x: 229, endPoint y: 236, distance: 25.3
click at [229, 236] on input "Женская маленькая сумочка бежевая, мини сумка клатч на плече бежевый" at bounding box center [243, 235] width 302 height 23
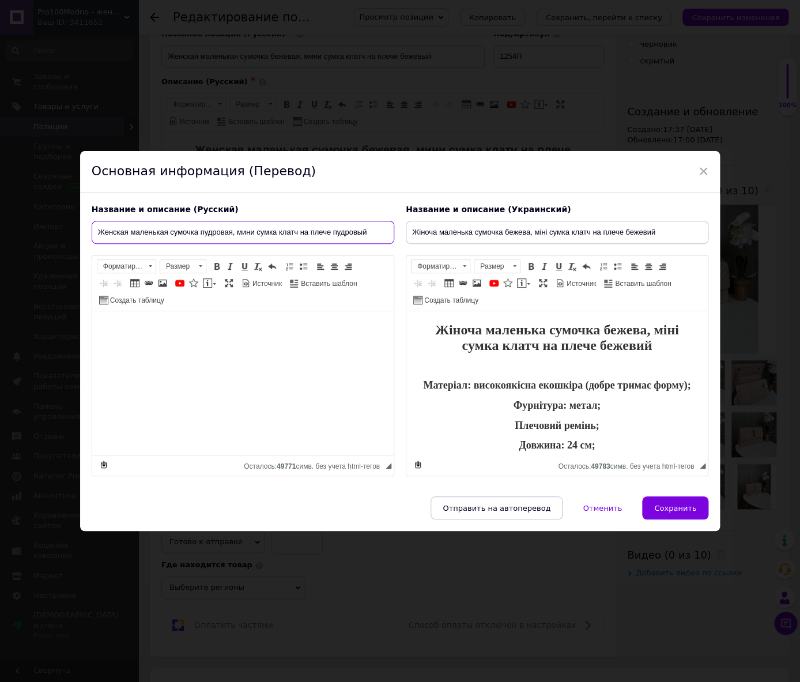
type input "Женская маленькая сумочка пудровая, мини сумка клатч на плече пудровый"
drag, startPoint x: 620, startPoint y: 331, endPoint x: 630, endPoint y: 332, distance: 9.9
click at [628, 331] on span "Жіноча маленька сумочка бежева, міні сумка клатч на плече бежевий" at bounding box center [557, 337] width 244 height 31
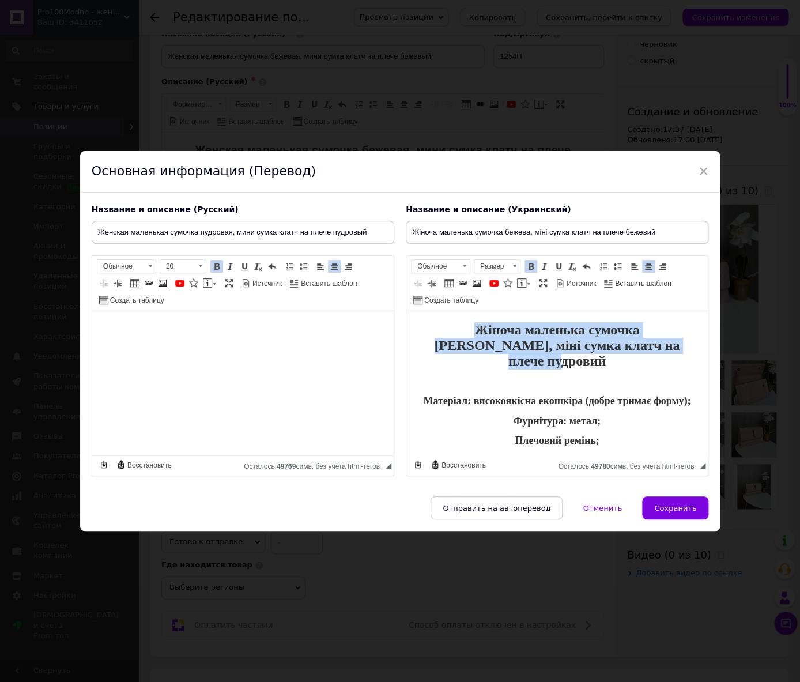
drag, startPoint x: 527, startPoint y: 330, endPoint x: 307, endPoint y: 301, distance: 222.0
click at [406, 311] on html "Жіноча маленька сумочка [PERSON_NAME], міні сумка клатч на плече пудровий Матер…" at bounding box center [556, 383] width 301 height 144
copy span "Жіноча маленька сумочка [PERSON_NAME], міні сумка клатч на плече пудровий"
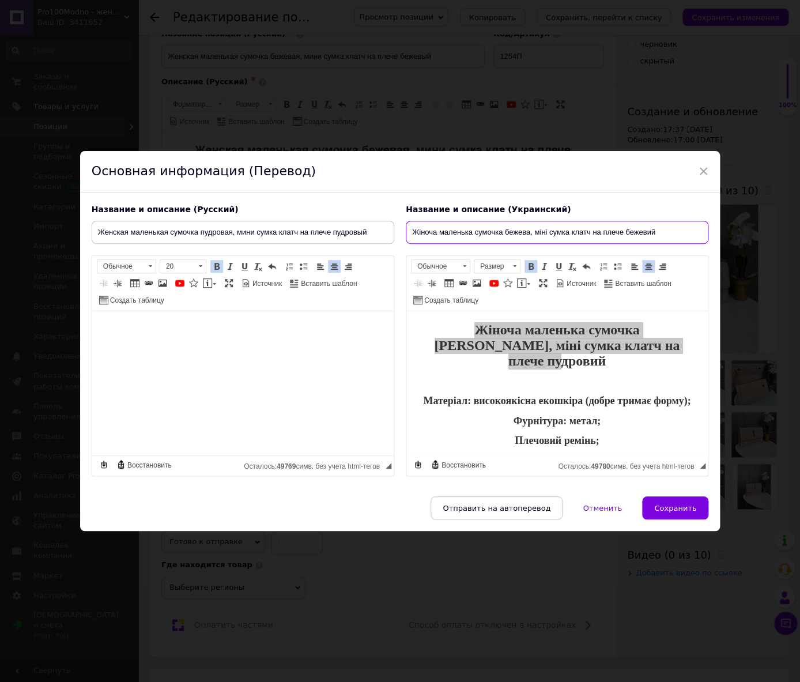
drag, startPoint x: 697, startPoint y: 230, endPoint x: 304, endPoint y: 232, distance: 392.9
click at [406, 231] on input "Жіноча маленька сумочка бежева, міні сумка клатч на плече бежевий" at bounding box center [557, 232] width 302 height 23
type input "Жіноча маленька сумочка [PERSON_NAME], міні сумка клатч на плече пудровий"
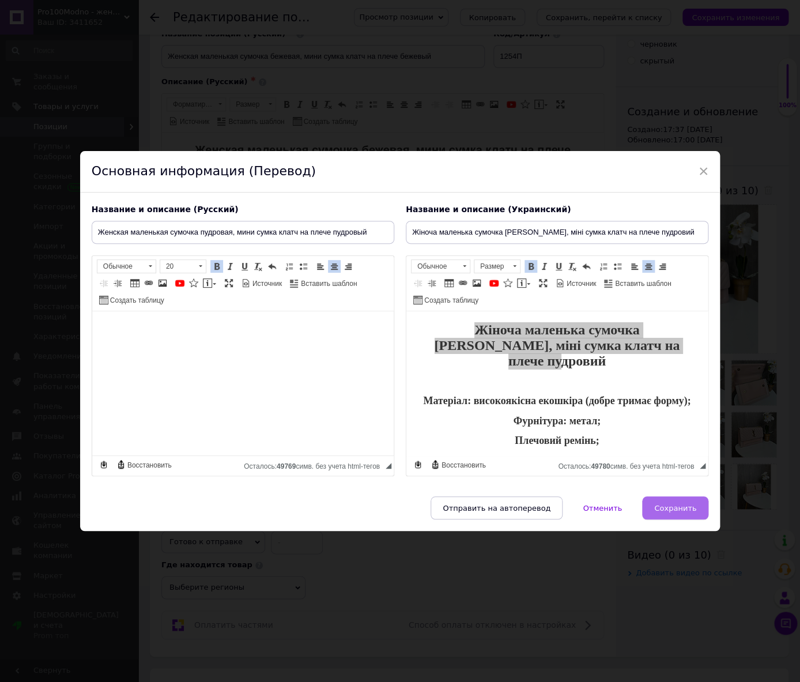
click at [686, 502] on button "Сохранить" at bounding box center [675, 507] width 66 height 23
type input "Женская маленькая сумочка пудровая, мини сумка клатч на плече пудровый"
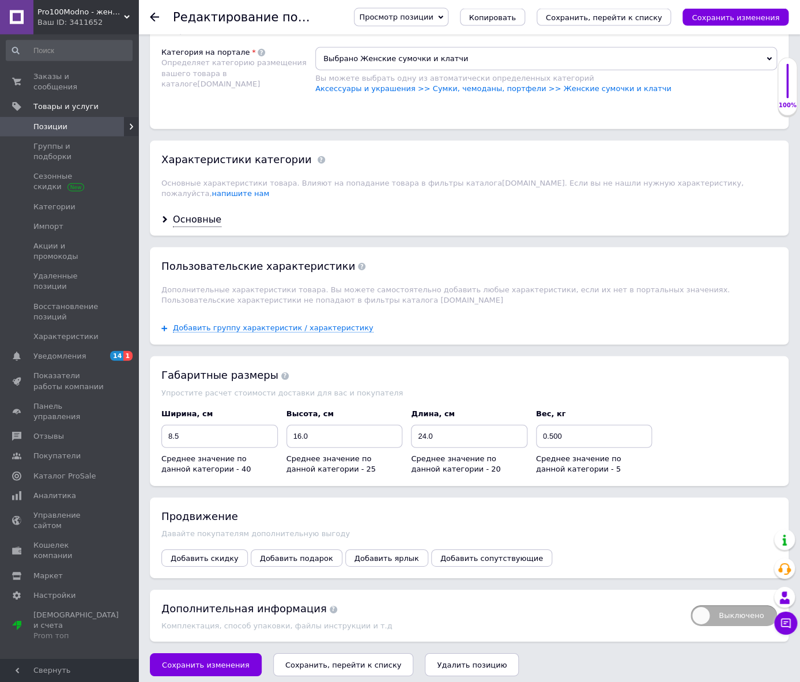
scroll to position [968, 0]
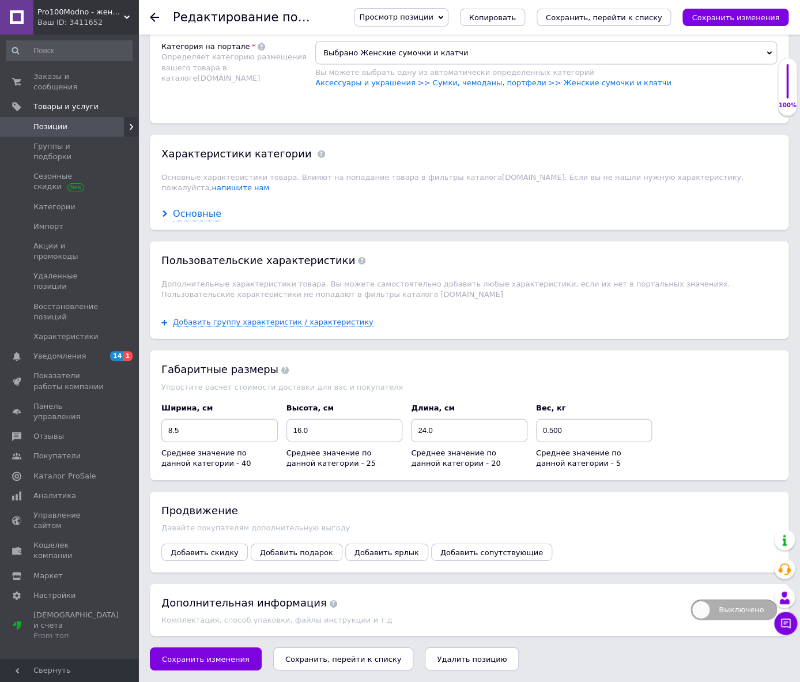
click at [194, 221] on div "Основные" at bounding box center [197, 213] width 48 height 13
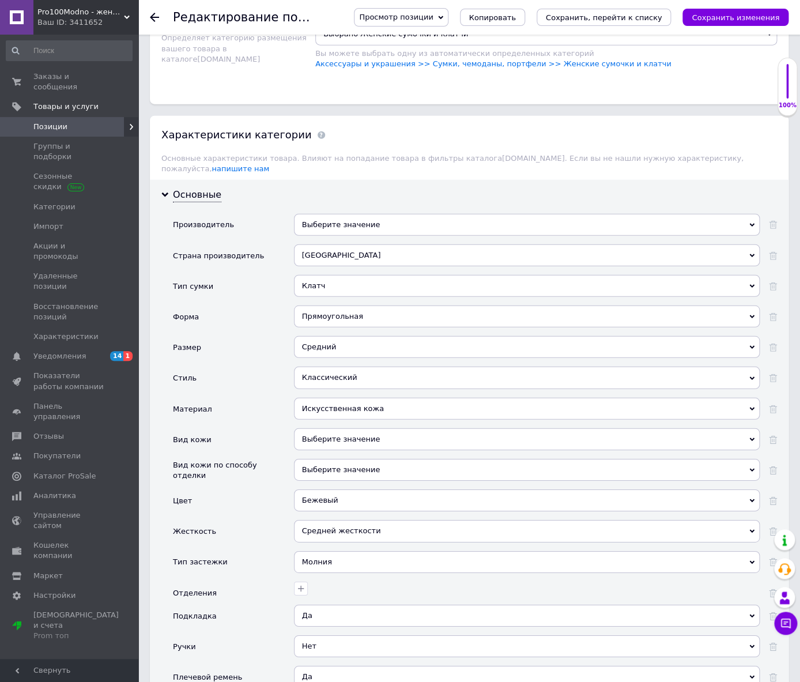
click at [336, 511] on div "Бежевый" at bounding box center [527, 500] width 466 height 22
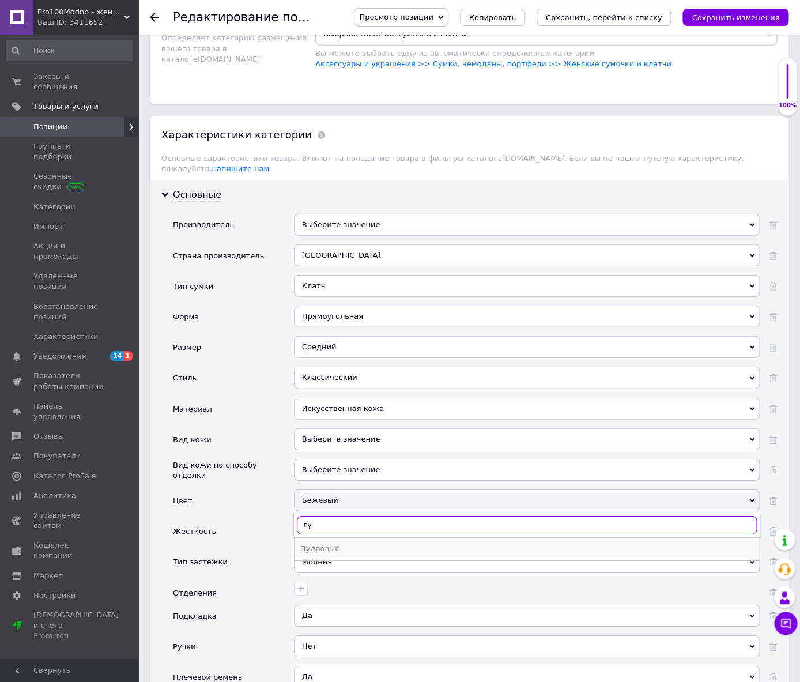
type input "пу"
click at [332, 554] on div "Пудровый" at bounding box center [526, 548] width 453 height 10
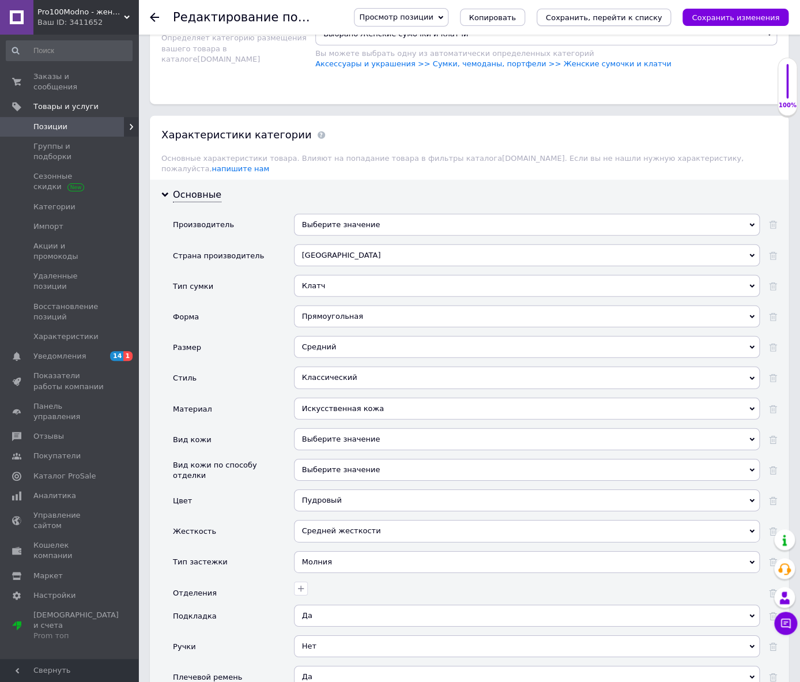
click at [611, 17] on icon "Сохранить, перейти к списку" at bounding box center [604, 17] width 116 height 9
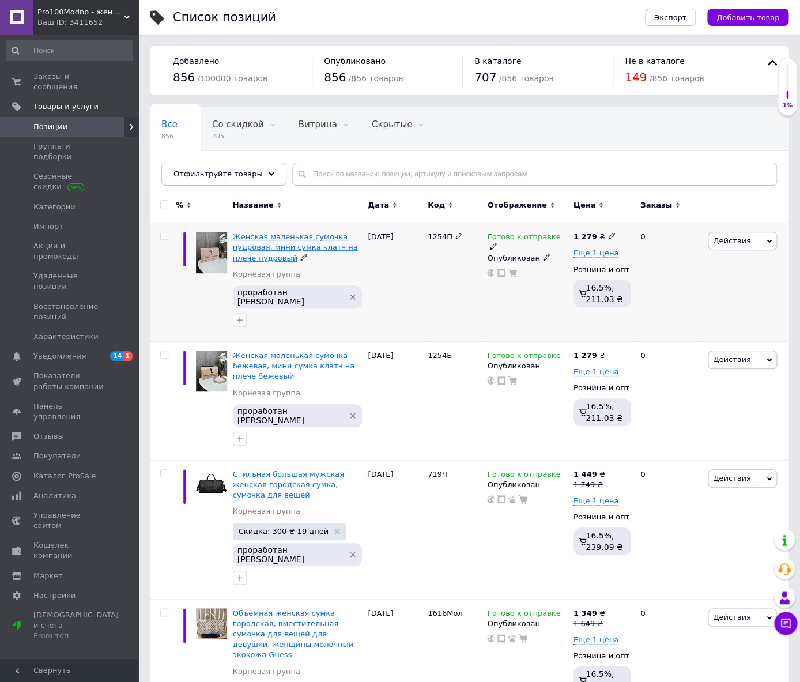
click at [298, 247] on span "Женская маленькая сумочка пудровая, мини сумка клатч на плече пудровый" at bounding box center [295, 246] width 125 height 29
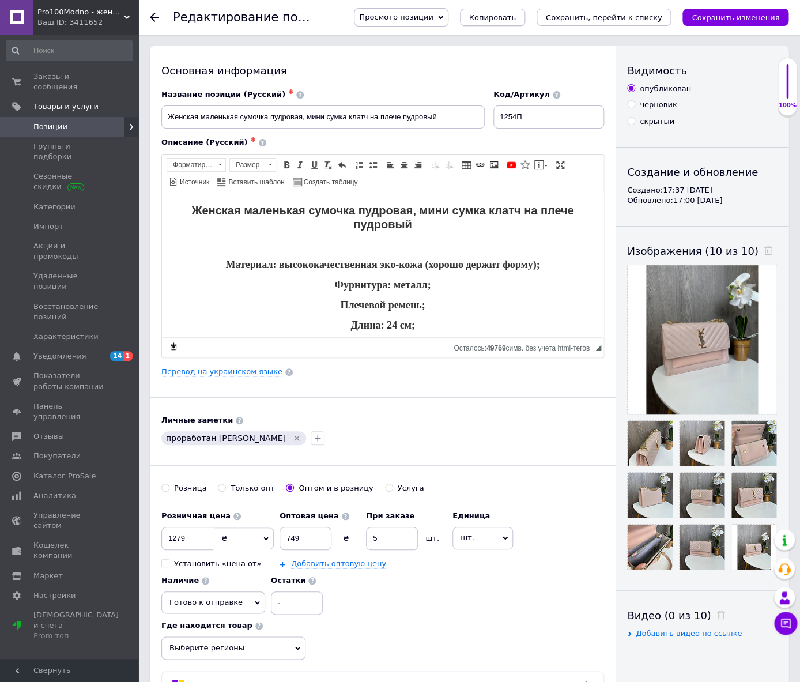
click at [516, 20] on span "Копировать" at bounding box center [492, 17] width 47 height 9
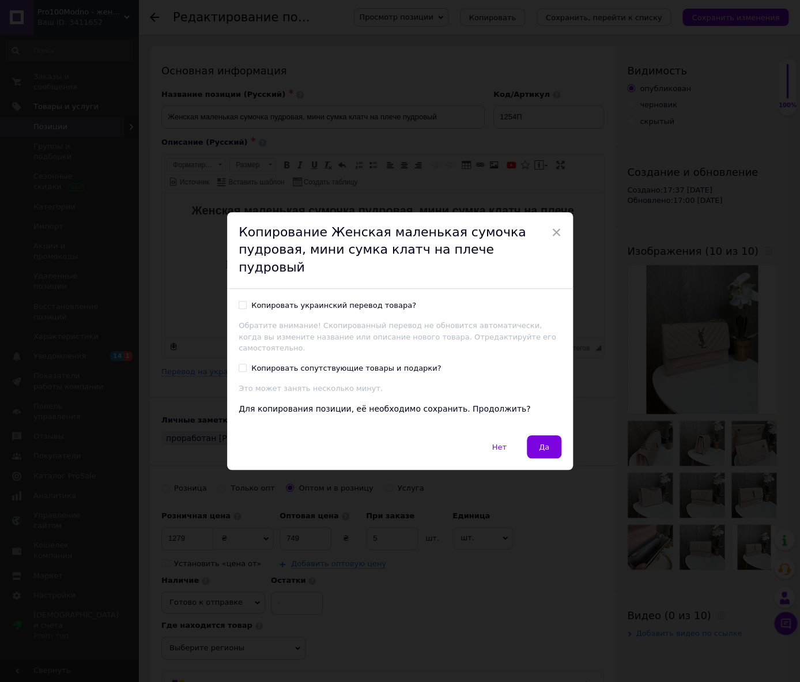
click at [302, 303] on div "Копировать украинский перевод товара?" at bounding box center [333, 305] width 165 height 10
click at [246, 303] on input "Копировать украинский перевод товара?" at bounding box center [242, 304] width 7 height 7
checkbox input "true"
click at [545, 442] on span "Да" at bounding box center [544, 446] width 10 height 9
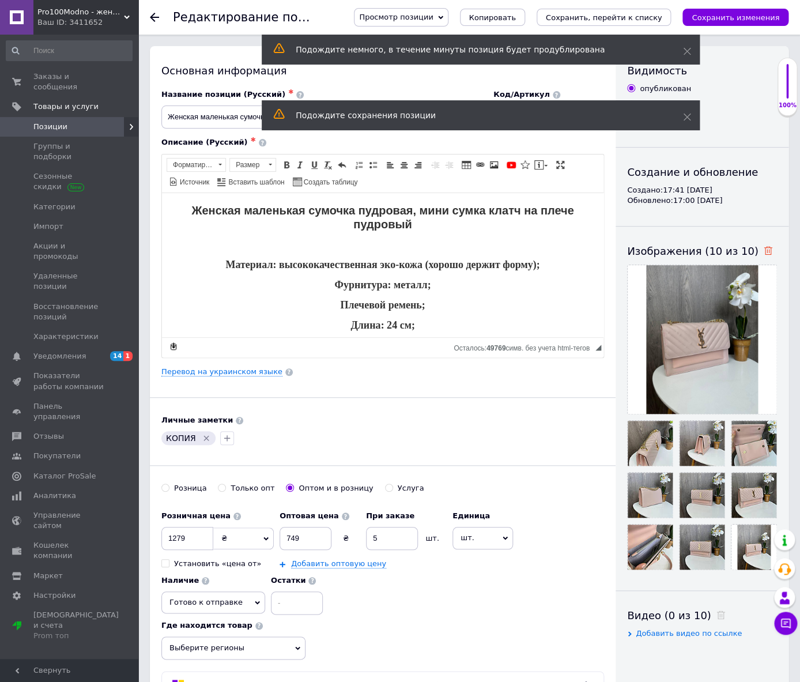
click at [758, 255] on span at bounding box center [765, 251] width 14 height 12
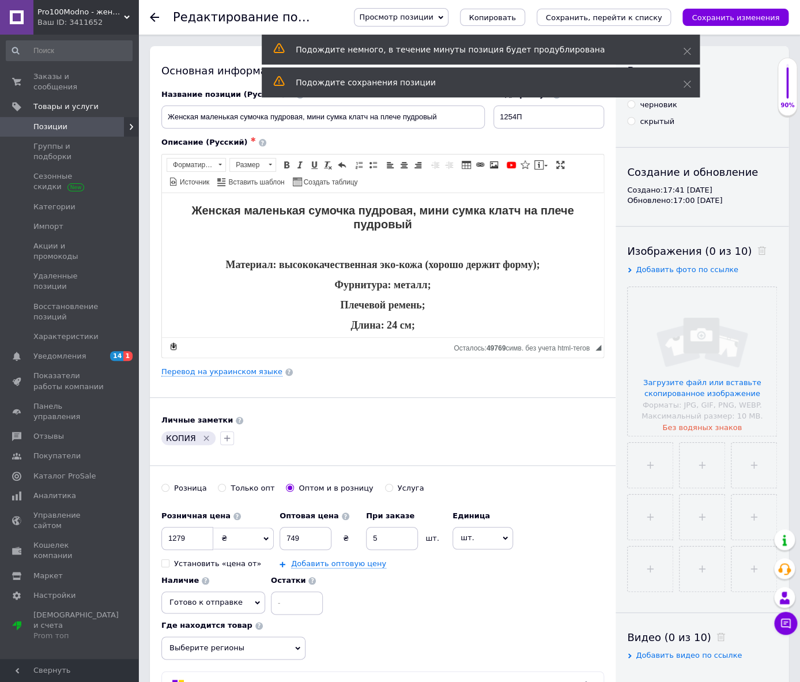
click at [751, 251] on div "Изображения (0 из 10)" at bounding box center [702, 251] width 150 height 14
click at [204, 440] on icon "Удалить метку" at bounding box center [206, 438] width 5 height 5
click at [168, 440] on icon "button" at bounding box center [168, 438] width 6 height 6
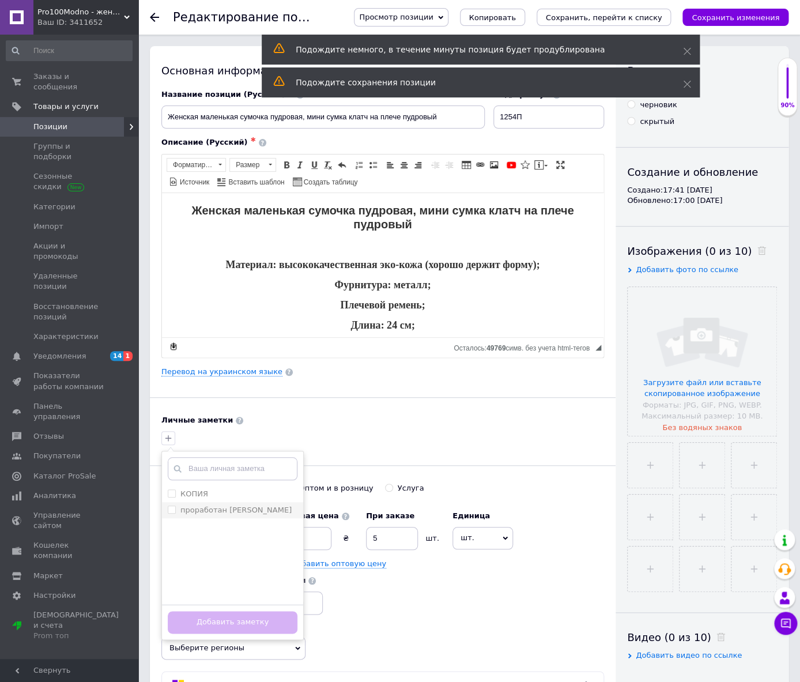
click at [195, 513] on label "проработан [PERSON_NAME]" at bounding box center [235, 509] width 111 height 9
checkbox input "true"
click at [217, 622] on button "Добавить заметку" at bounding box center [233, 622] width 130 height 22
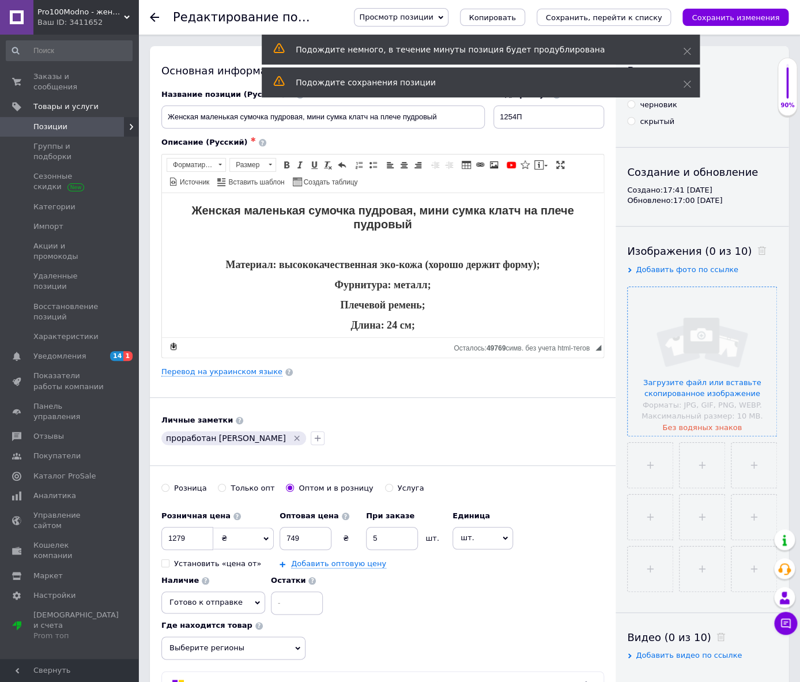
click at [702, 391] on input "file" at bounding box center [701, 361] width 149 height 149
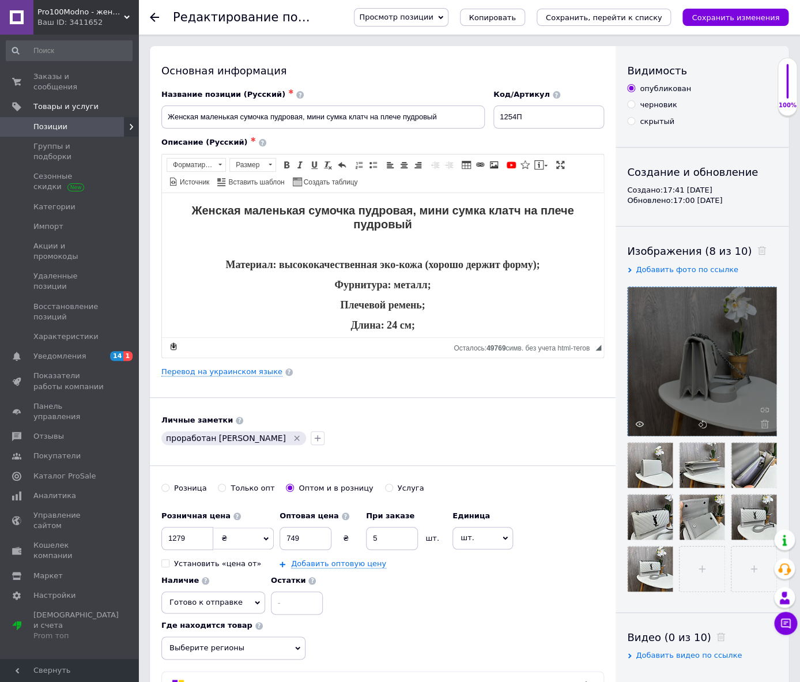
scroll to position [60, 0]
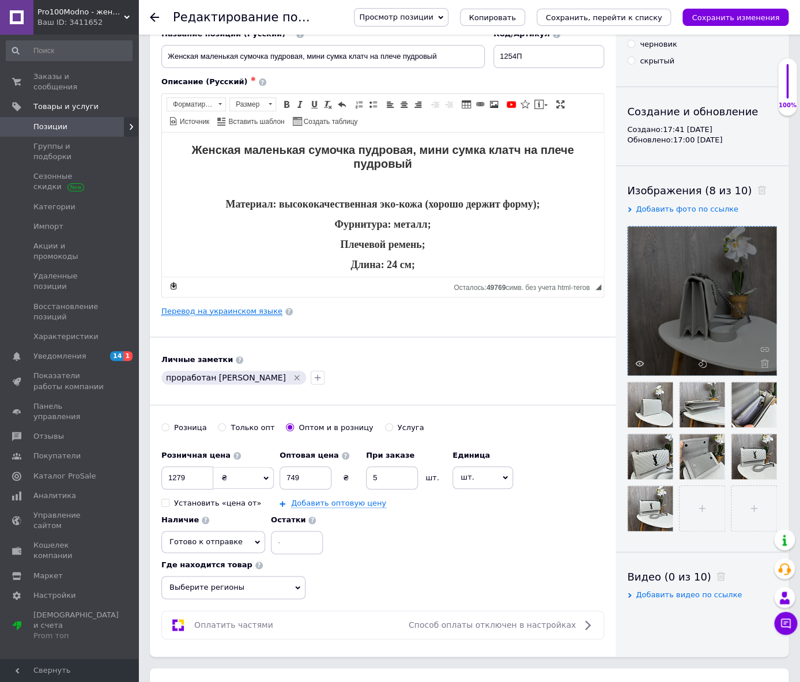
click at [212, 314] on link "Перевод на украинском языке" at bounding box center [221, 310] width 121 height 9
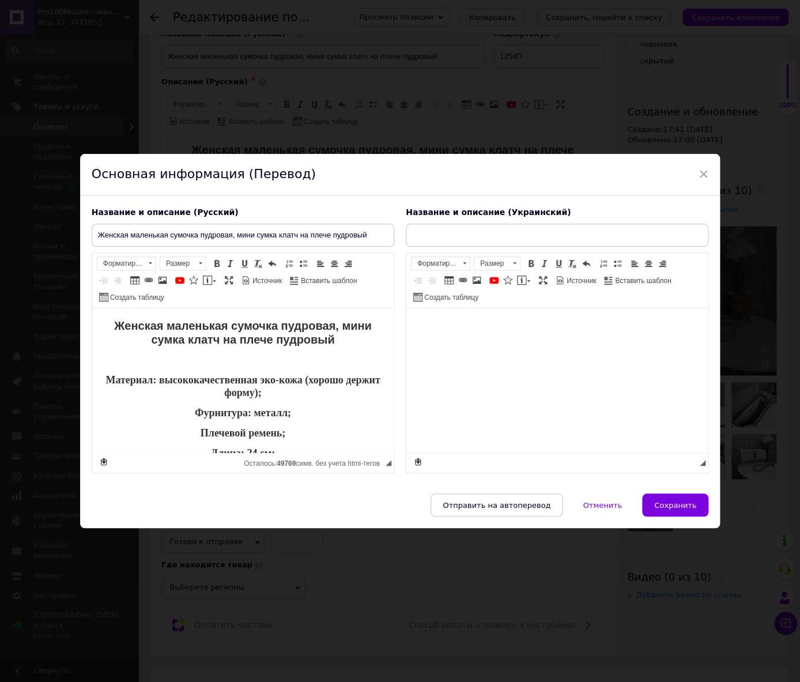
scroll to position [0, 0]
type input "Жіноча маленька сумочка [PERSON_NAME], міні сумка клатч на плече пудровий"
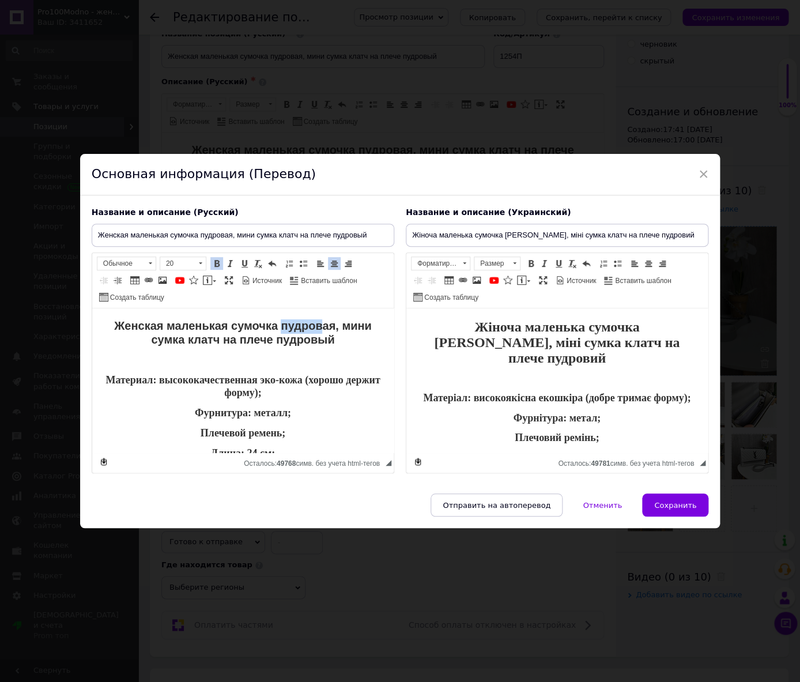
drag, startPoint x: 289, startPoint y: 324, endPoint x: 322, endPoint y: 328, distance: 33.1
click at [322, 328] on span "Женская маленькая сумочка пудровая, мини сумка клатч на плече пудровый" at bounding box center [241, 332] width 257 height 27
click at [263, 337] on span "Женская маленькая сумочка серая, мини сумка клатч на плече пудровый" at bounding box center [242, 332] width 273 height 27
drag, startPoint x: 272, startPoint y: 339, endPoint x: 300, endPoint y: 339, distance: 27.7
click at [300, 339] on span "Женская маленькая сумочка серая, мини сумка клатч на плече пудровый" at bounding box center [242, 332] width 273 height 27
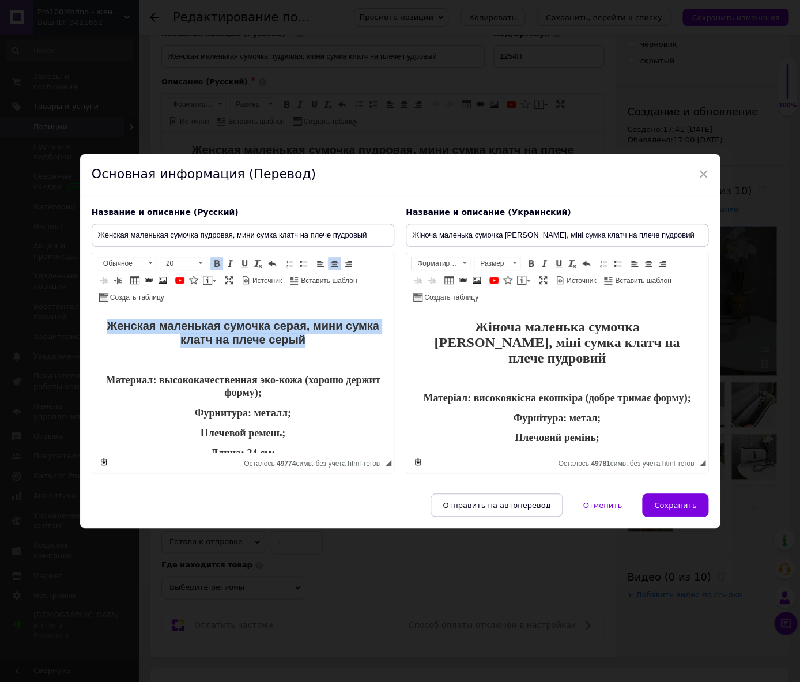
drag, startPoint x: 316, startPoint y: 340, endPoint x: 10, endPoint y: 312, distance: 307.2
click at [92, 312] on html "Женская маленькая сумочка серая, мини сумка клатч на плече серый Материал: высо…" at bounding box center [242, 380] width 301 height 144
copy span "Женская маленькая сумочка серая, мини сумка клатч на плече серый"
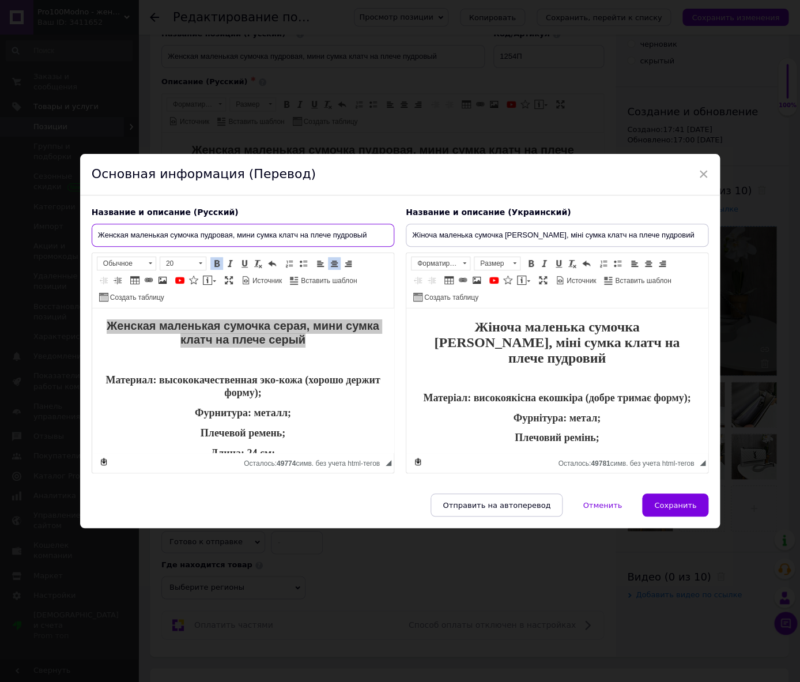
drag, startPoint x: 380, startPoint y: 233, endPoint x: -6, endPoint y: 233, distance: 386.6
click at [92, 233] on input "Женская маленькая сумочка пудровая, мини сумка клатч на плече пудровый" at bounding box center [243, 235] width 302 height 23
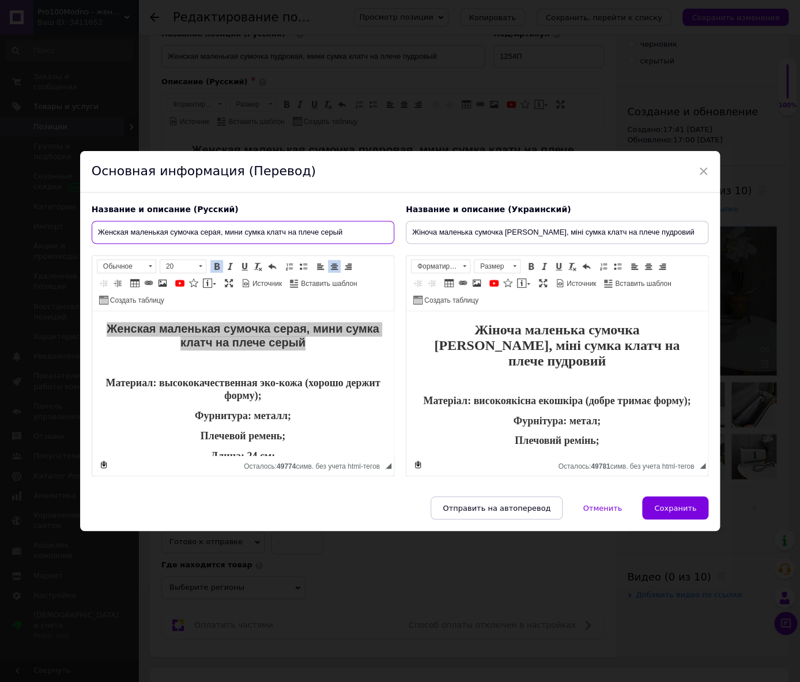
type input "Женская маленькая сумочка серая, мини сумка клатч на плече серый"
drag, startPoint x: 604, startPoint y: 331, endPoint x: 633, endPoint y: 336, distance: 29.3
click at [633, 336] on span "Жіноча маленька сумочка [PERSON_NAME], міні сумка клатч на плече пудровий" at bounding box center [556, 345] width 245 height 46
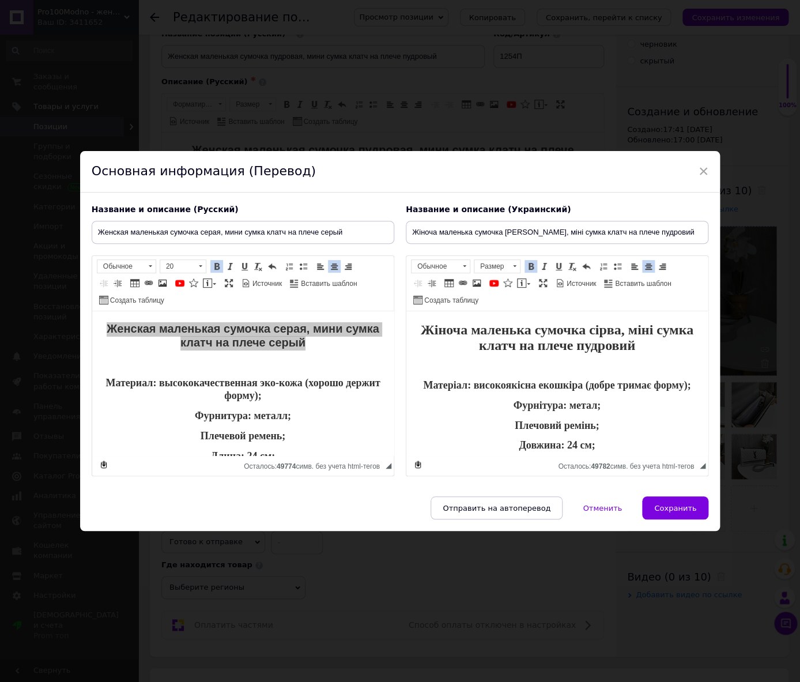
click at [614, 331] on span "Жіноча маленька сумочка сірва, міні сумка клатч на плече пудровий" at bounding box center [557, 337] width 273 height 31
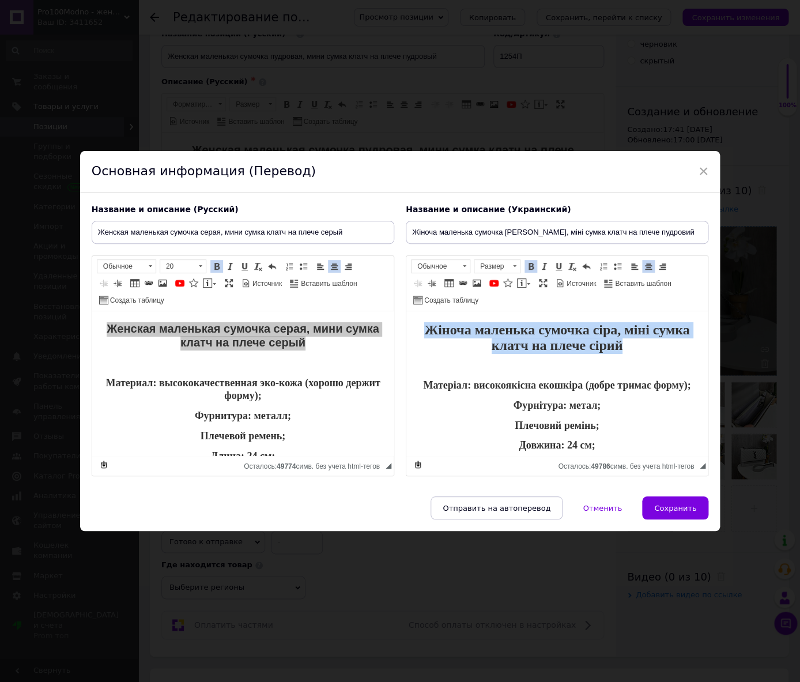
drag, startPoint x: 599, startPoint y: 343, endPoint x: 337, endPoint y: 302, distance: 264.6
click at [406, 311] on html "Жіноча маленька сумочка сіра, міні сумка клатч на плече сірий Матеріал: високоя…" at bounding box center [556, 383] width 301 height 144
copy span "Жіноча маленька сумочка сіра, міні сумка клатч на плече сірий"
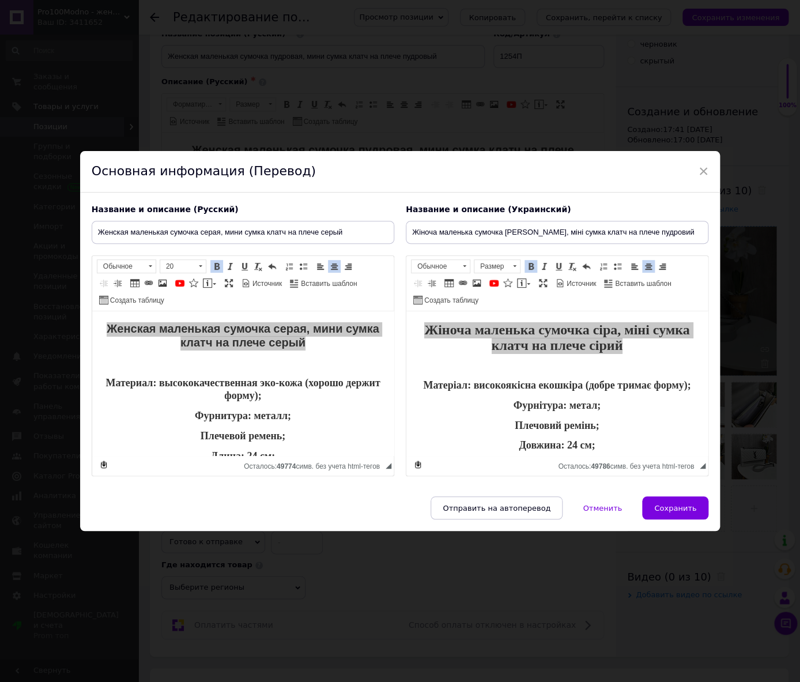
drag, startPoint x: 677, startPoint y: 229, endPoint x: 200, endPoint y: 213, distance: 476.7
click at [406, 221] on input "Жіноча маленька сумочка [PERSON_NAME], міні сумка клатч на плече пудровий" at bounding box center [557, 232] width 302 height 23
type input "Жіноча маленька сумочка сіра, міні сумка клатч на плече сірий"
click at [697, 510] on button "Сохранить" at bounding box center [675, 507] width 66 height 23
type input "Женская маленькая сумочка серая, мини сумка клатч на плече серый"
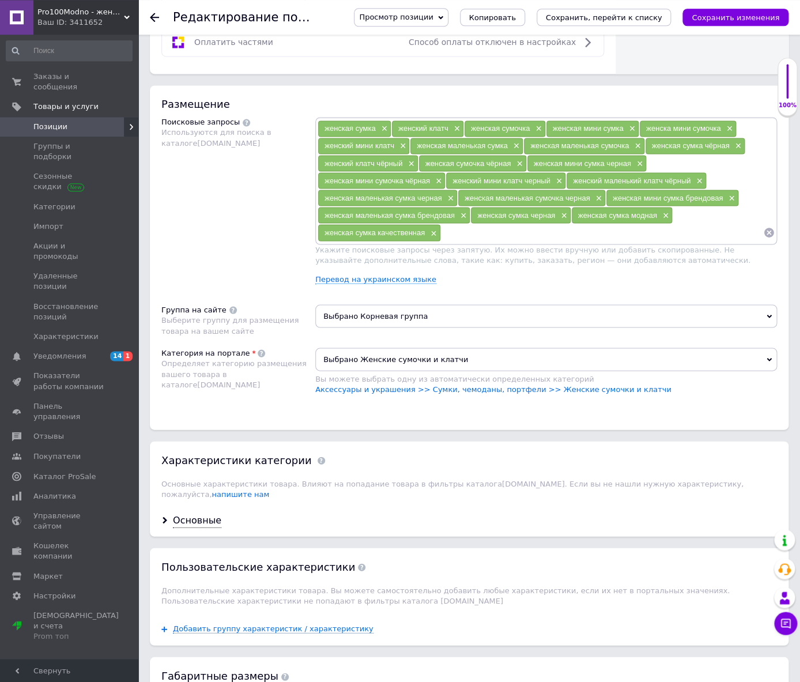
scroll to position [665, 0]
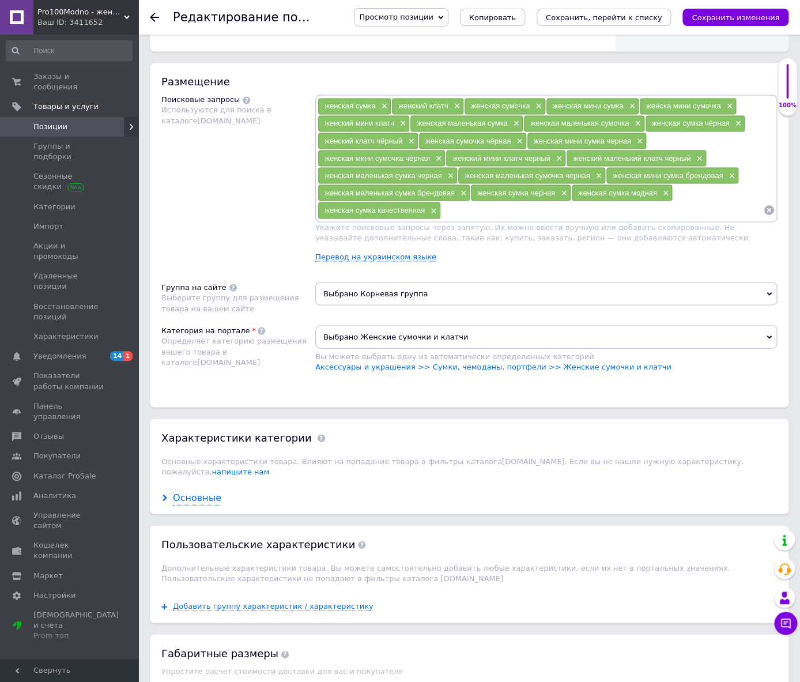
click at [199, 504] on div "Основные" at bounding box center [197, 497] width 48 height 13
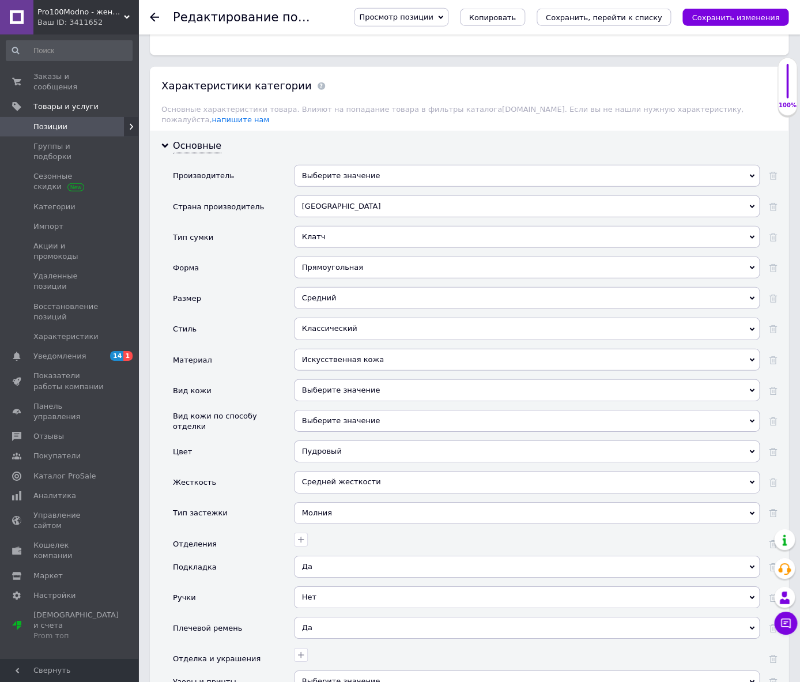
scroll to position [1028, 0]
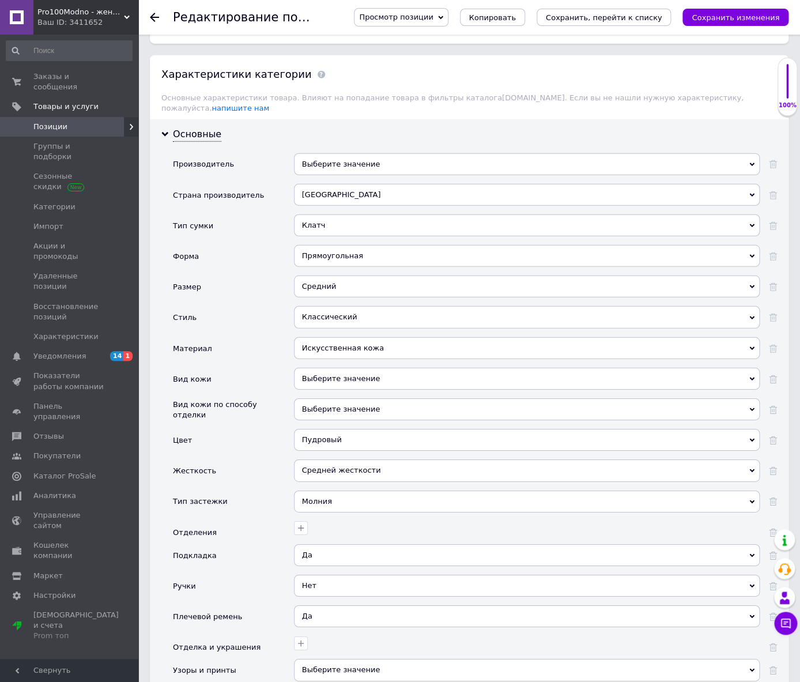
click at [342, 451] on div "Пудровый" at bounding box center [527, 440] width 466 height 22
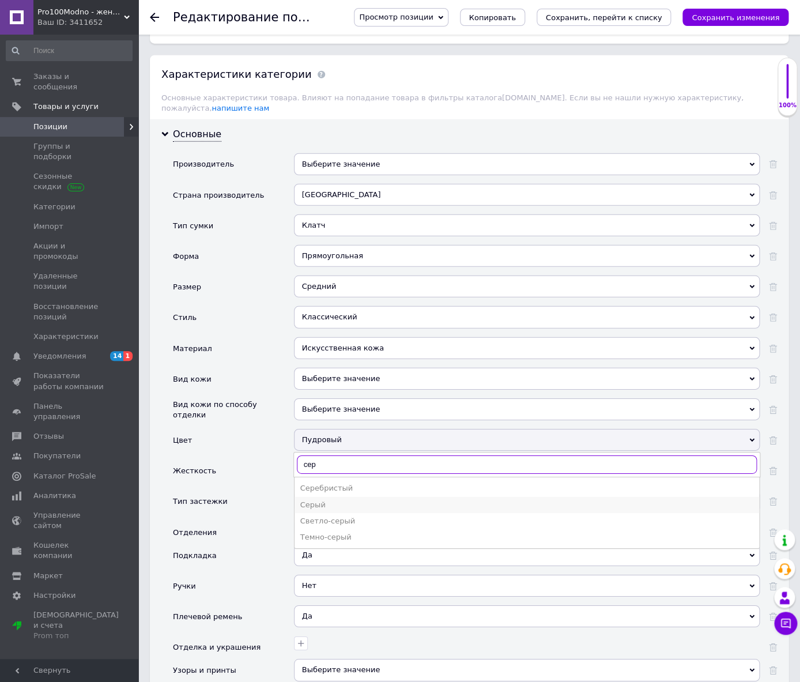
type input "сер"
drag, startPoint x: 319, startPoint y: 581, endPoint x: 340, endPoint y: 572, distance: 23.0
click at [317, 510] on div "Серый" at bounding box center [526, 504] width 453 height 10
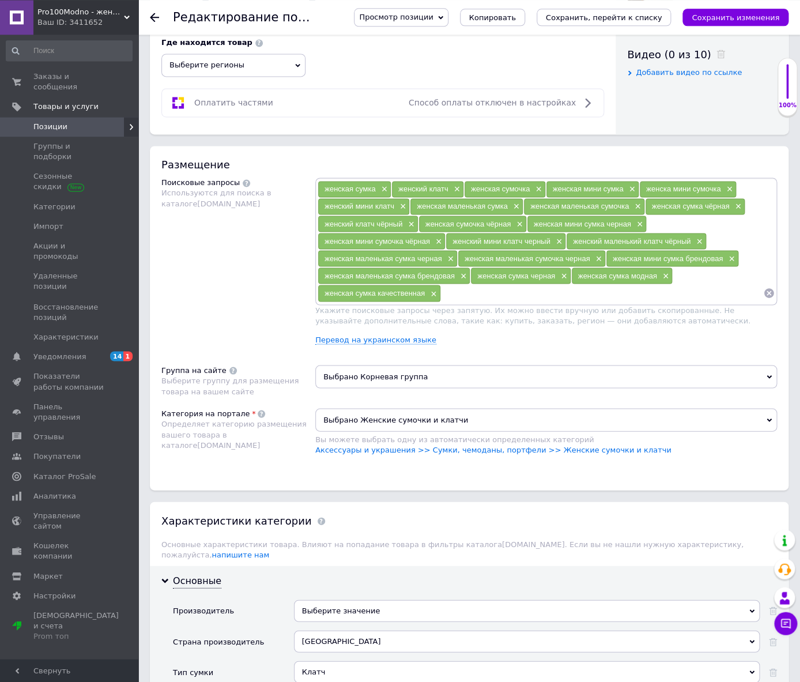
scroll to position [181, 0]
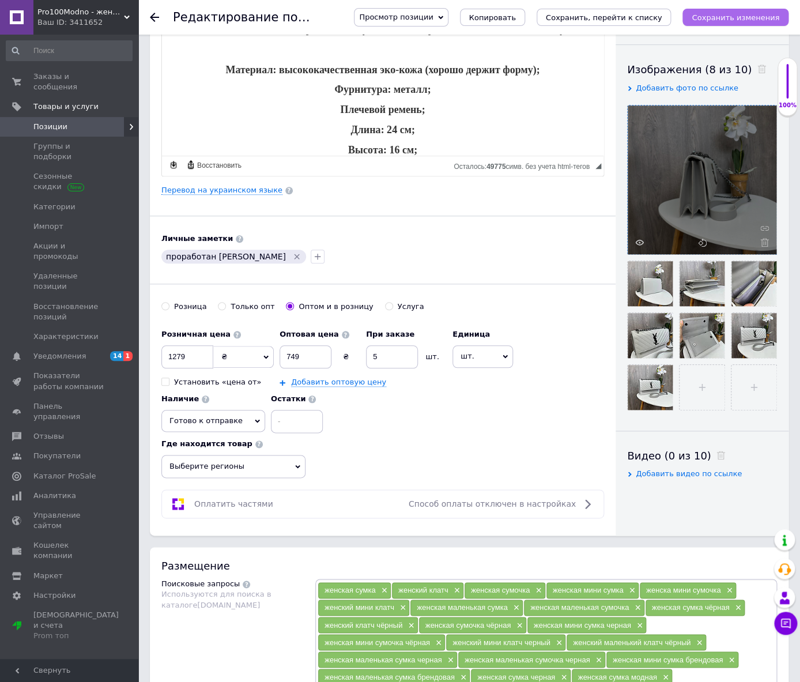
click at [723, 17] on icon "Сохранить изменения" at bounding box center [735, 17] width 88 height 9
click at [622, 24] on button "Сохранить, перейти к списку" at bounding box center [603, 17] width 135 height 17
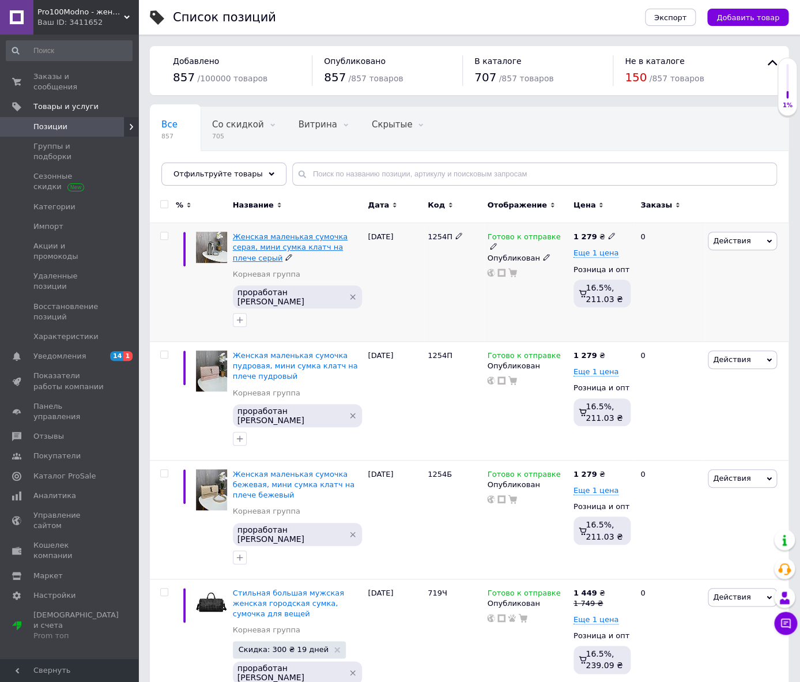
click at [296, 244] on span "Женская маленькая сумочка серая, мини сумка клатч на плече серый" at bounding box center [290, 246] width 115 height 29
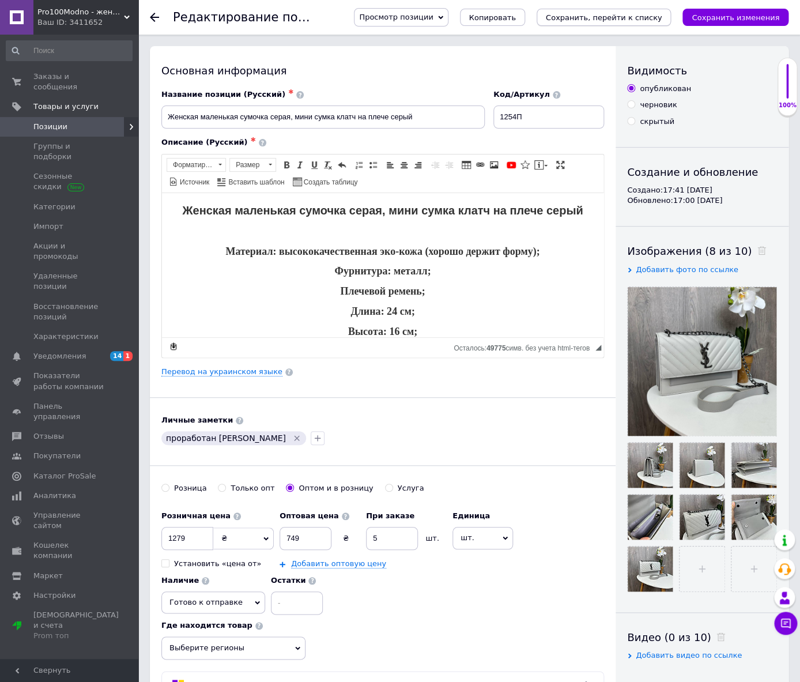
click at [604, 17] on icon "Сохранить, перейти к списку" at bounding box center [604, 17] width 116 height 9
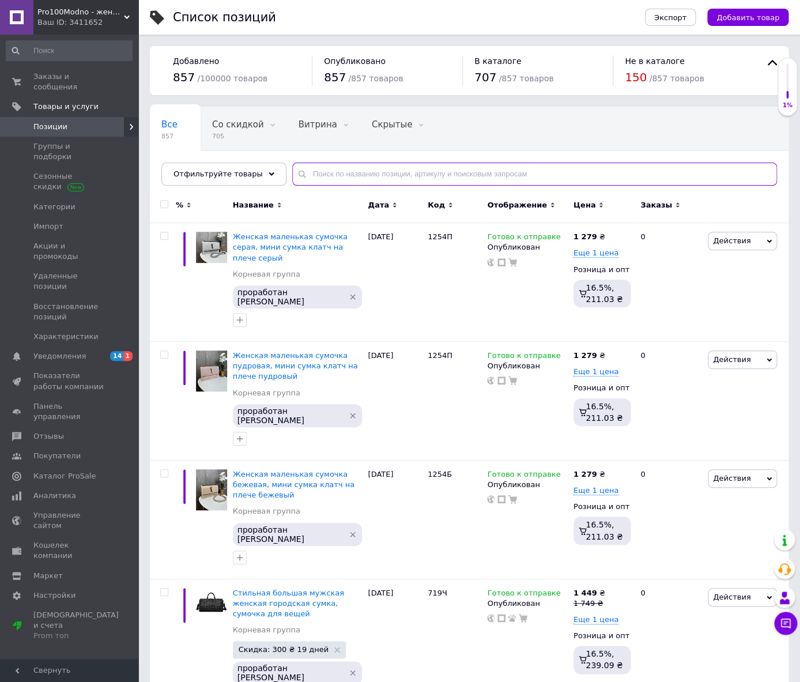
click at [359, 173] on input "text" at bounding box center [534, 173] width 485 height 23
type input "1254"
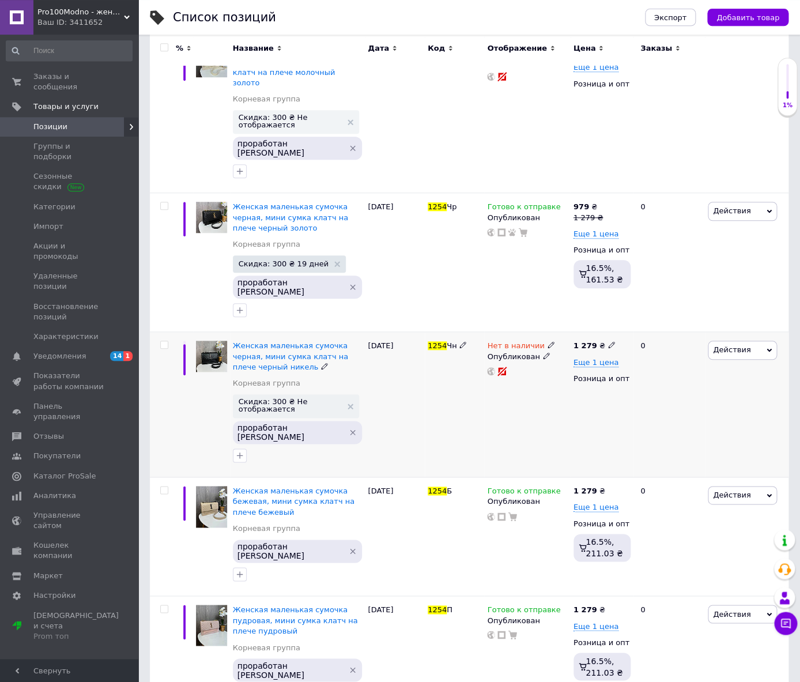
scroll to position [193, 0]
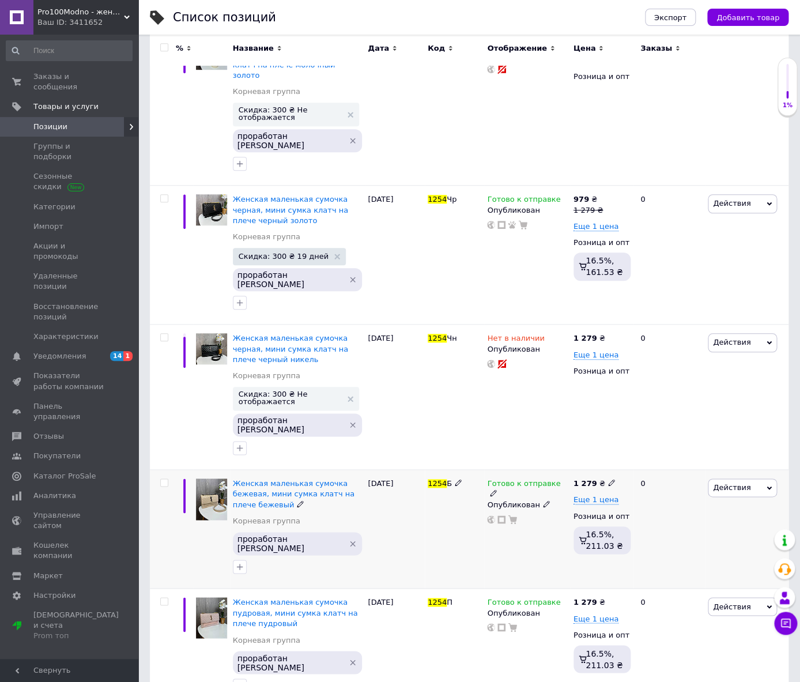
click at [164, 479] on input "checkbox" at bounding box center [163, 482] width 7 height 7
checkbox input "true"
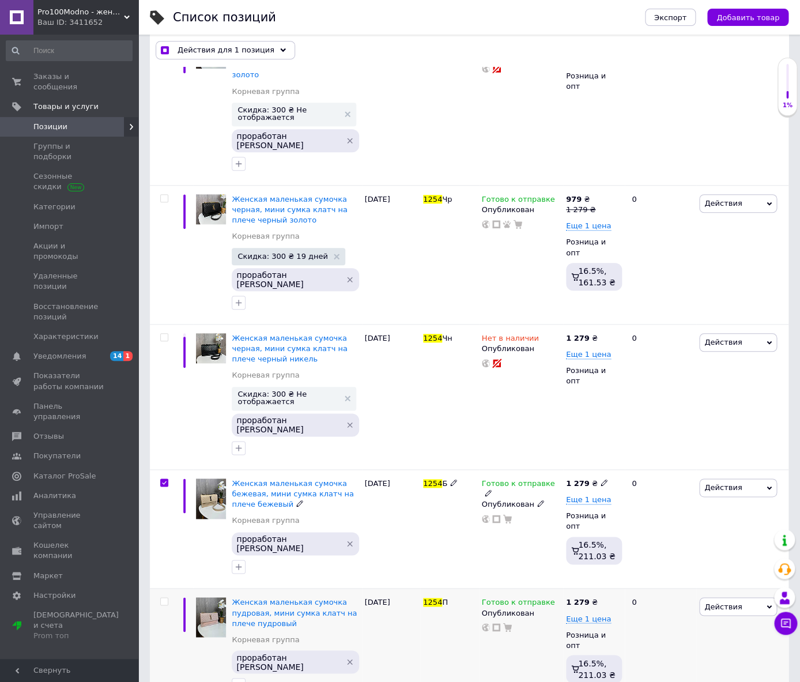
scroll to position [192, 0]
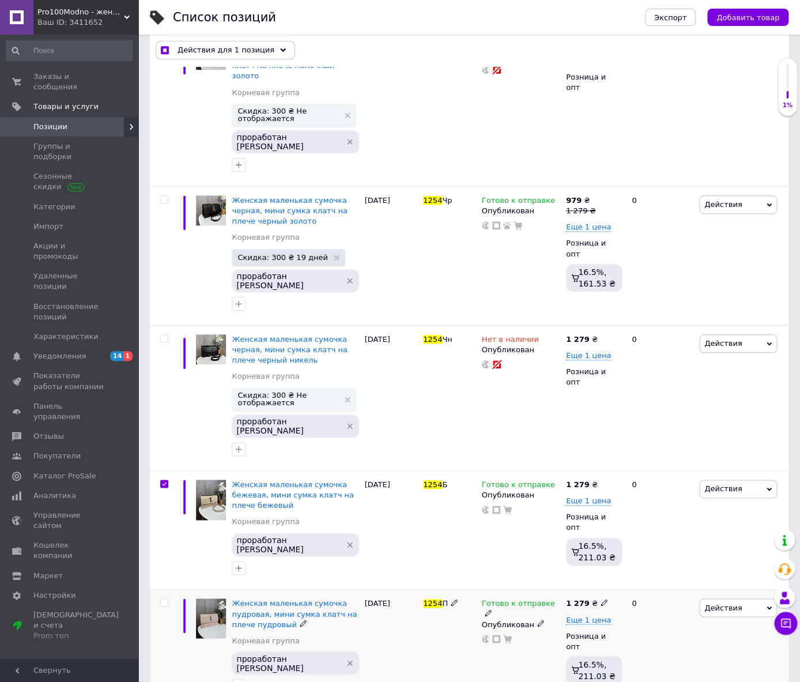
click at [166, 599] on input "checkbox" at bounding box center [163, 602] width 7 height 7
checkbox input "true"
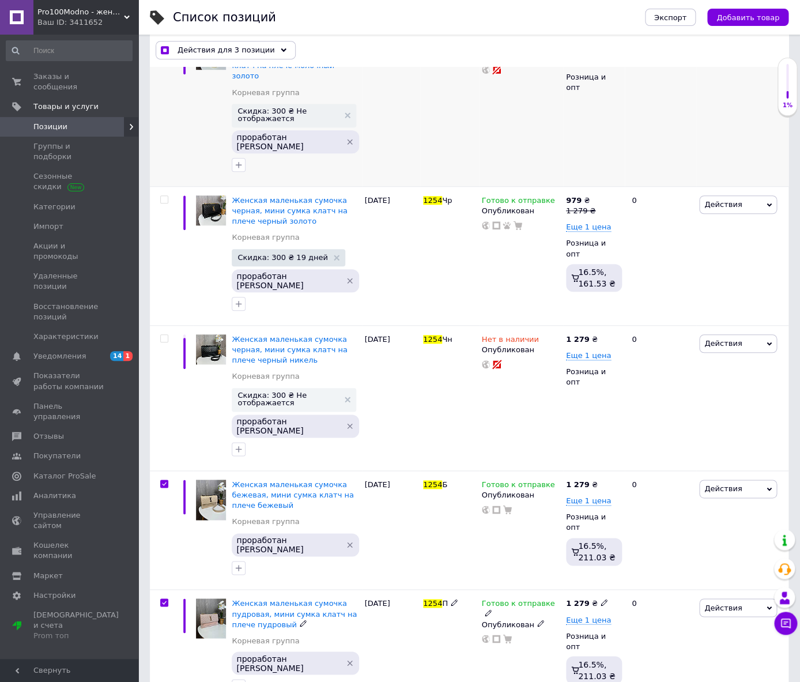
scroll to position [0, 0]
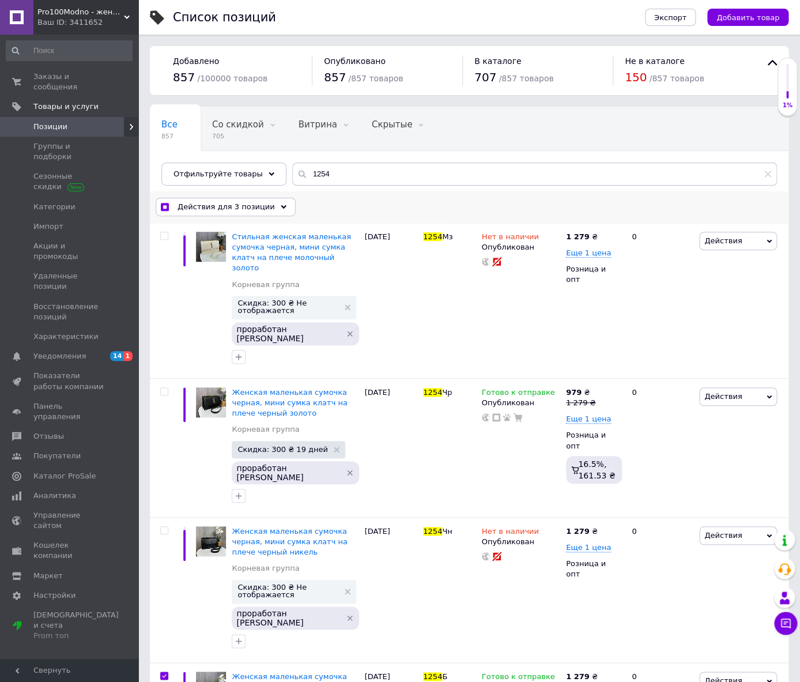
click at [236, 209] on span "Действия для 3 позиции" at bounding box center [225, 207] width 97 height 10
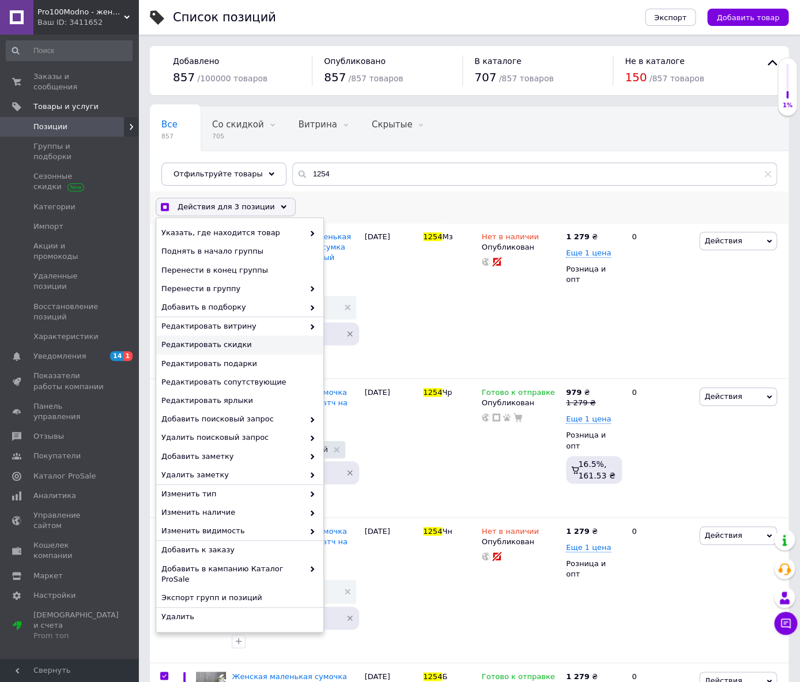
click at [231, 346] on span "Редактировать скидки" at bounding box center [238, 344] width 154 height 10
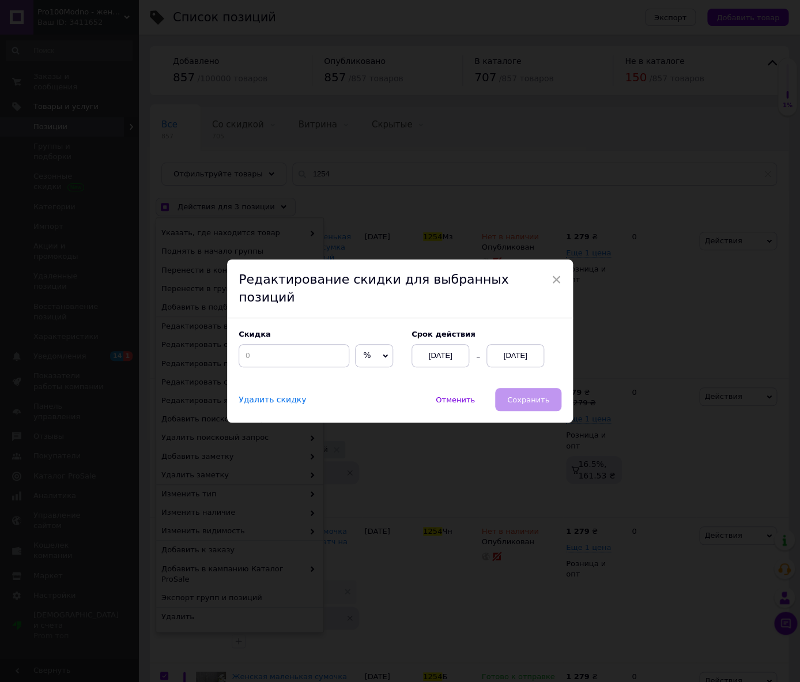
click at [501, 351] on div "[DATE]" at bounding box center [515, 355] width 58 height 23
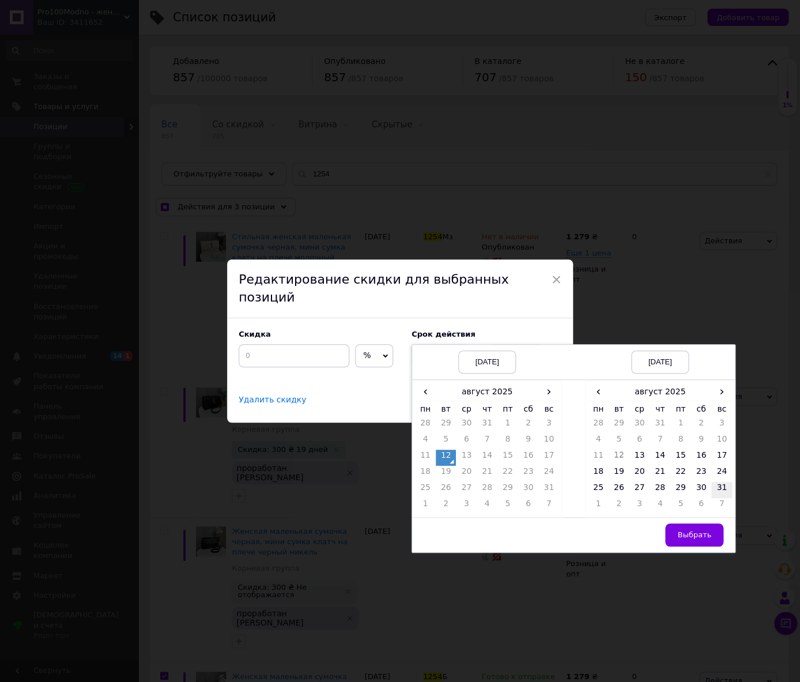
click at [724, 482] on td "31" at bounding box center [721, 490] width 21 height 16
click at [699, 530] on span "Выбрать" at bounding box center [694, 534] width 34 height 9
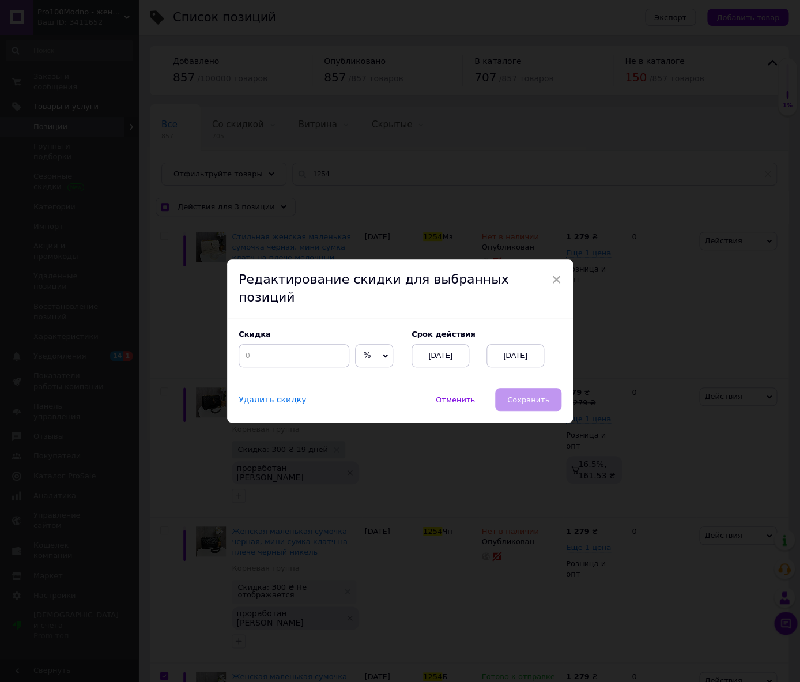
click at [365, 349] on span "%" at bounding box center [374, 355] width 38 height 23
drag, startPoint x: 365, startPoint y: 374, endPoint x: 267, endPoint y: 352, distance: 100.4
click at [359, 372] on li "₴" at bounding box center [373, 380] width 37 height 16
click at [264, 351] on input at bounding box center [294, 355] width 111 height 23
checkbox input "true"
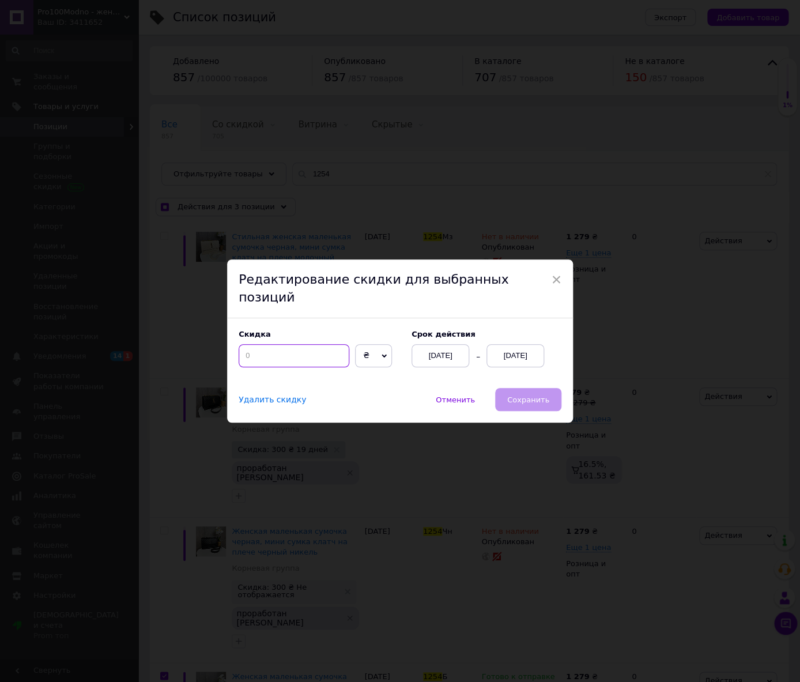
type input "3"
checkbox input "true"
type input "30"
checkbox input "true"
type input "300"
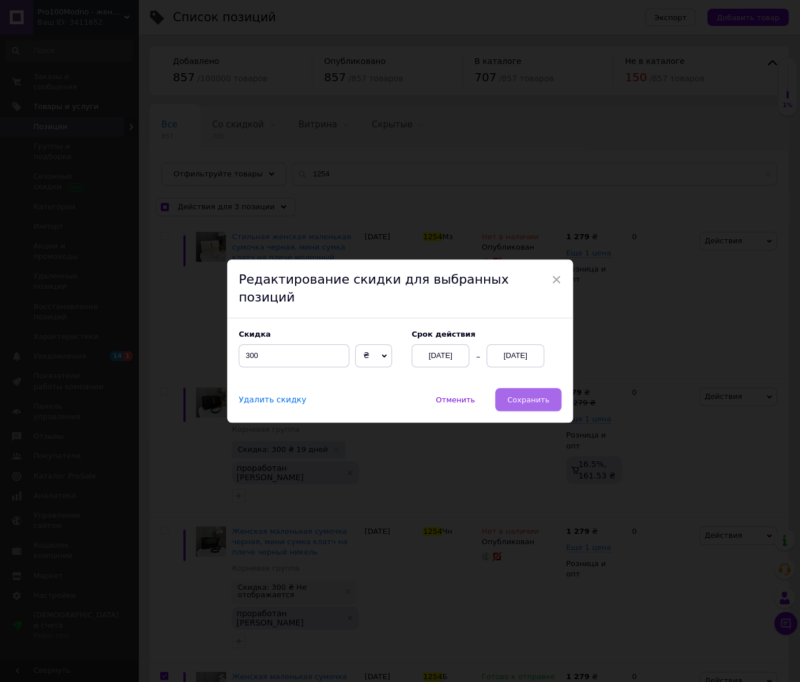
click at [520, 395] on span "Сохранить" at bounding box center [528, 399] width 42 height 9
checkbox input "true"
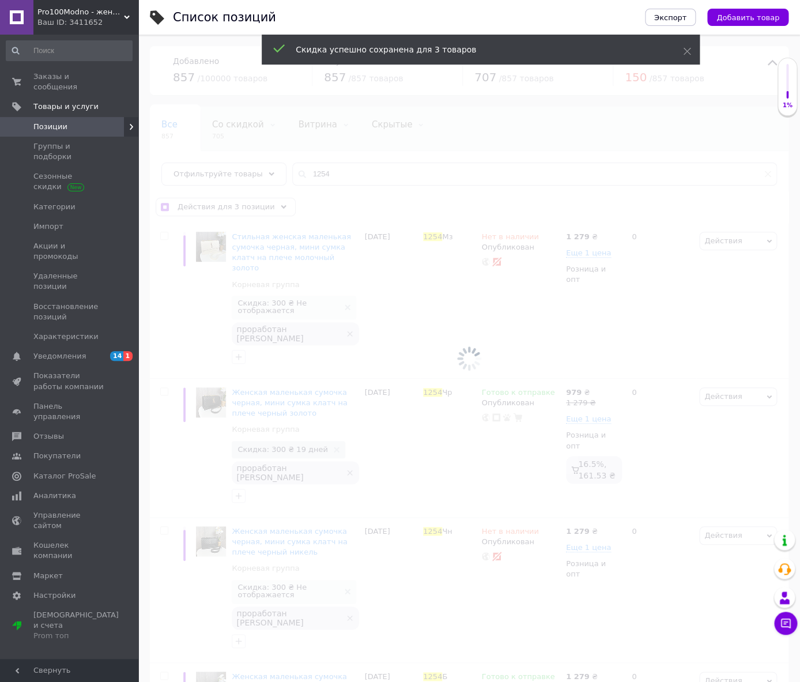
checkbox input "false"
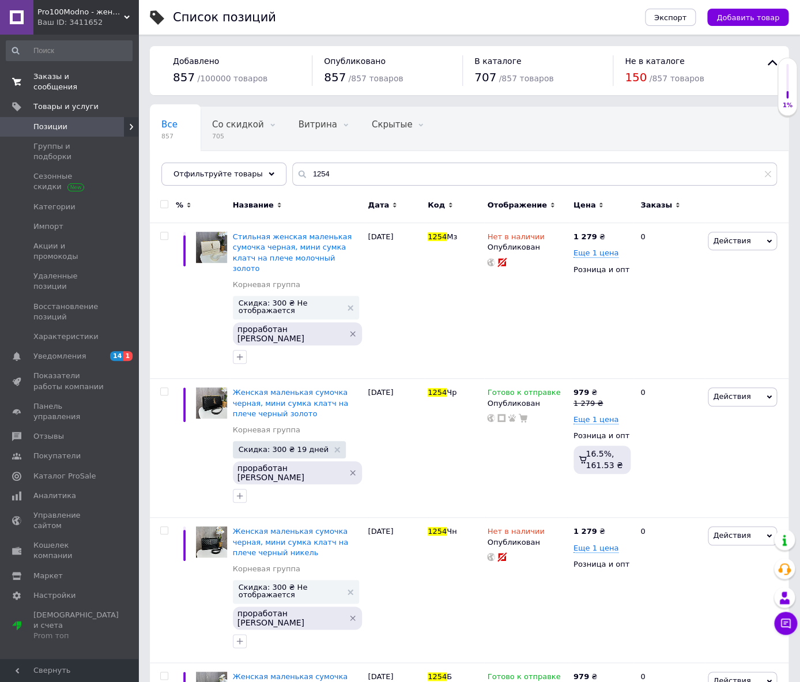
click at [77, 74] on span "Заказы и сообщения" at bounding box center [69, 81] width 73 height 21
